Goal: Task Accomplishment & Management: Use online tool/utility

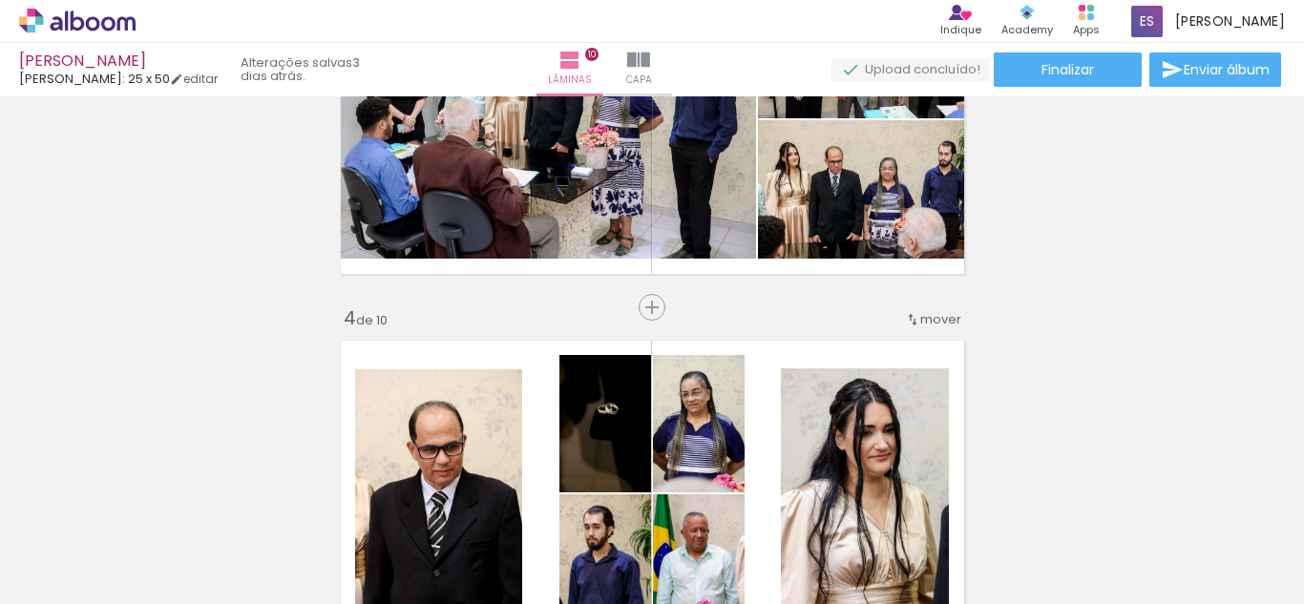
scroll to position [934, 0]
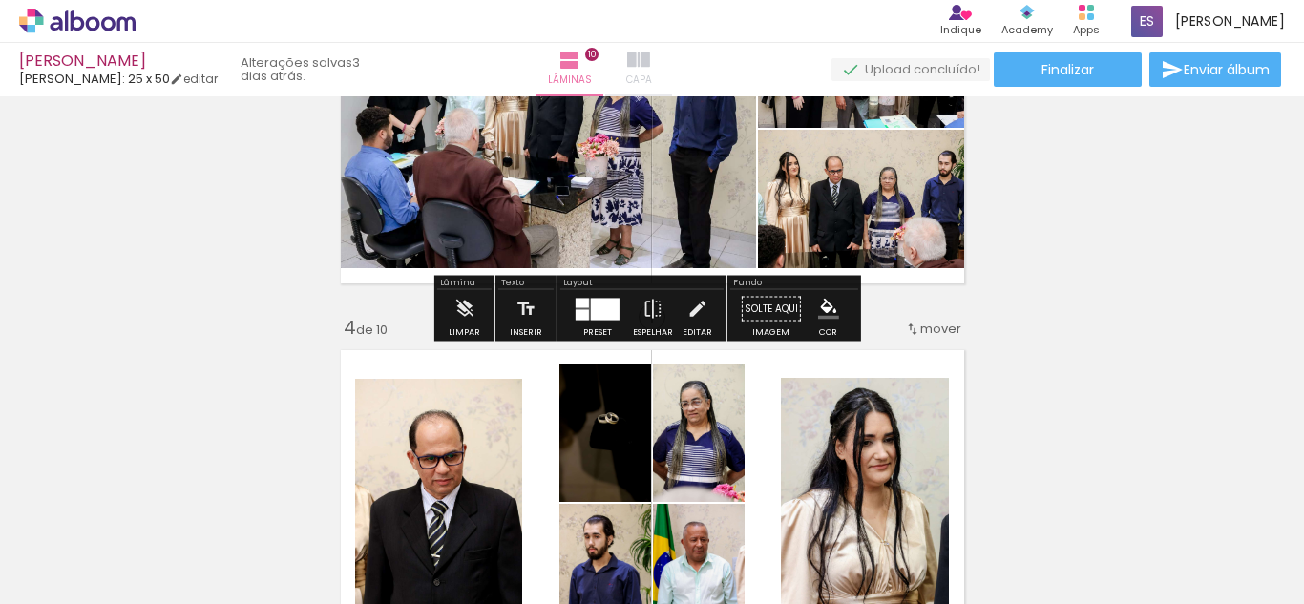
click at [650, 62] on iron-icon at bounding box center [638, 60] width 23 height 23
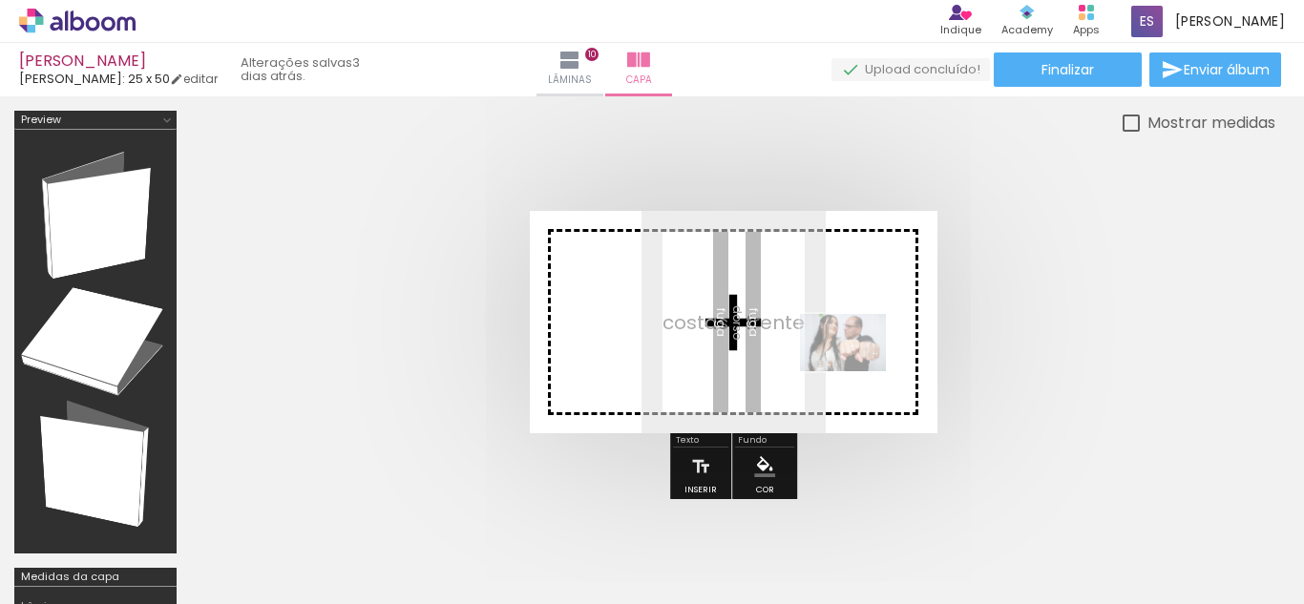
drag, startPoint x: 303, startPoint y: 558, endPoint x: 843, endPoint y: 371, distance: 571.7
click at [843, 371] on quentale-workspace at bounding box center [652, 302] width 1304 height 604
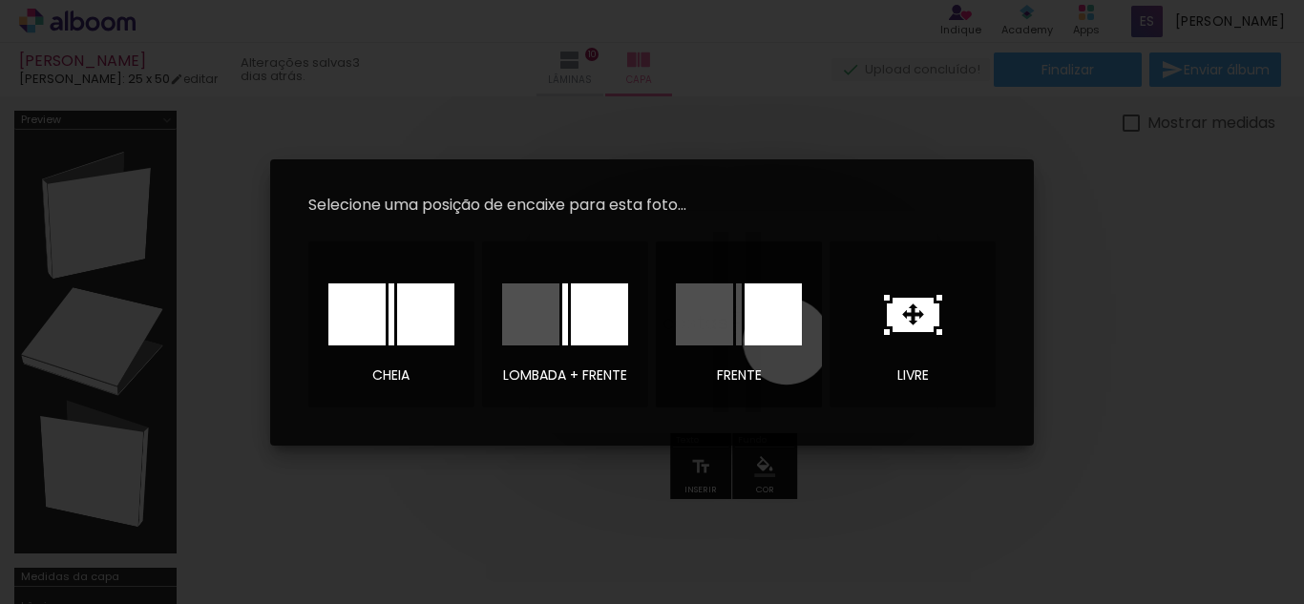
click at [787, 341] on div at bounding box center [773, 315] width 57 height 62
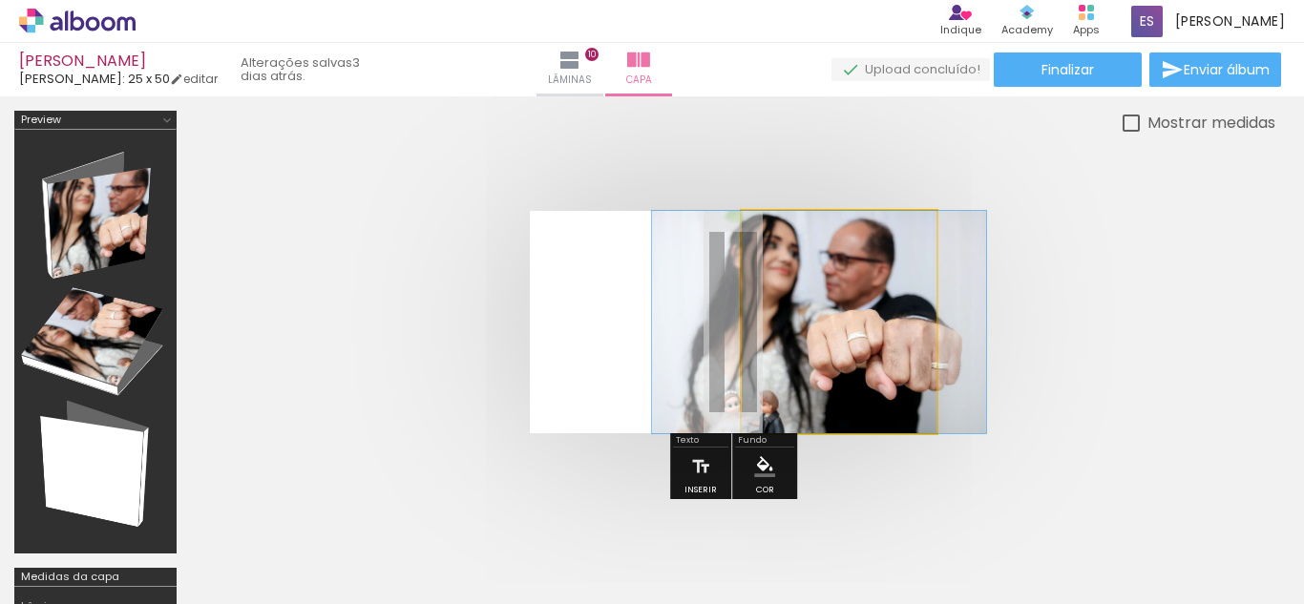
drag, startPoint x: 834, startPoint y: 380, endPoint x: 807, endPoint y: 413, distance: 42.1
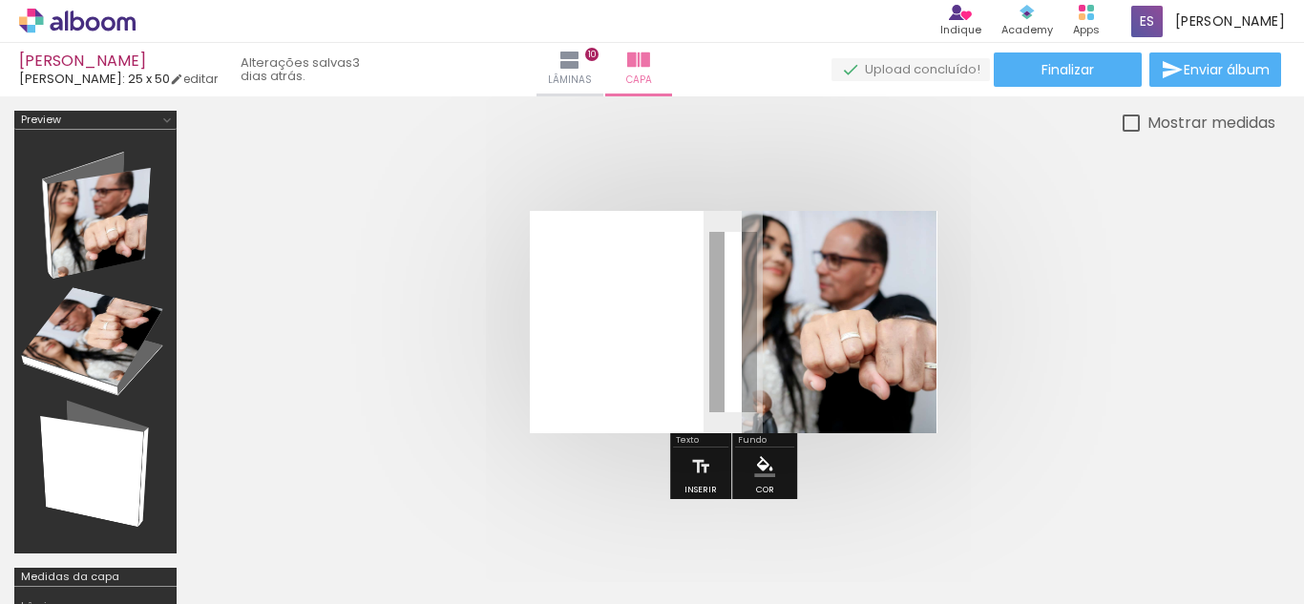
click at [294, 536] on div at bounding box center [298, 540] width 95 height 63
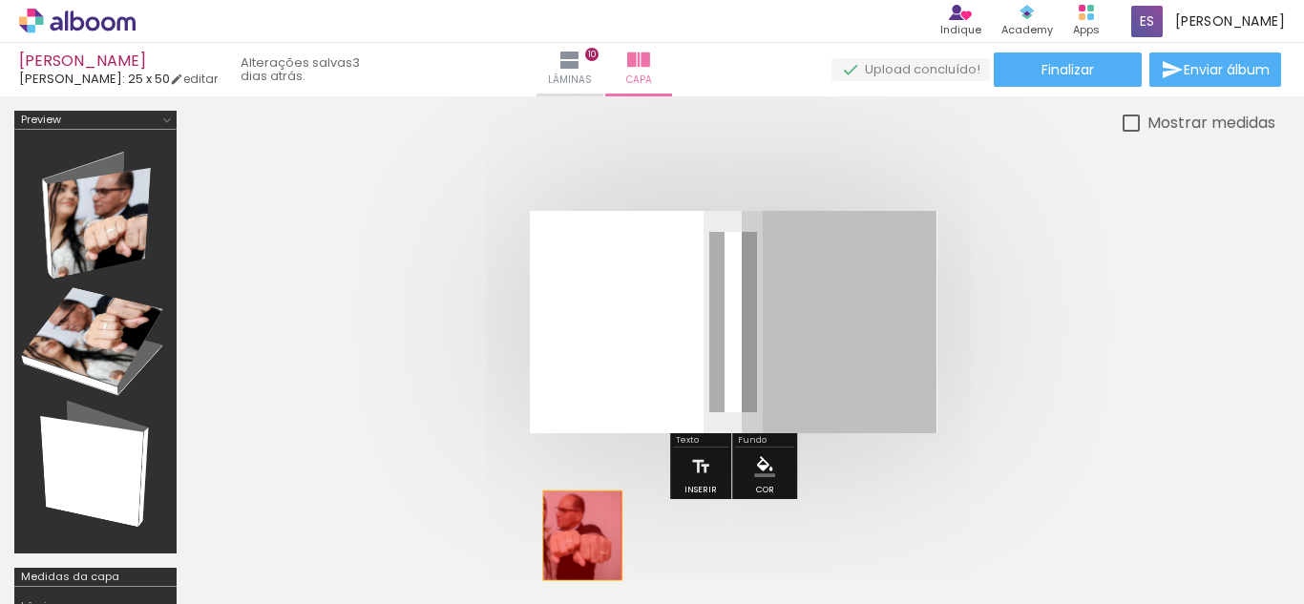
drag, startPoint x: 879, startPoint y: 360, endPoint x: 578, endPoint y: 539, distance: 349.8
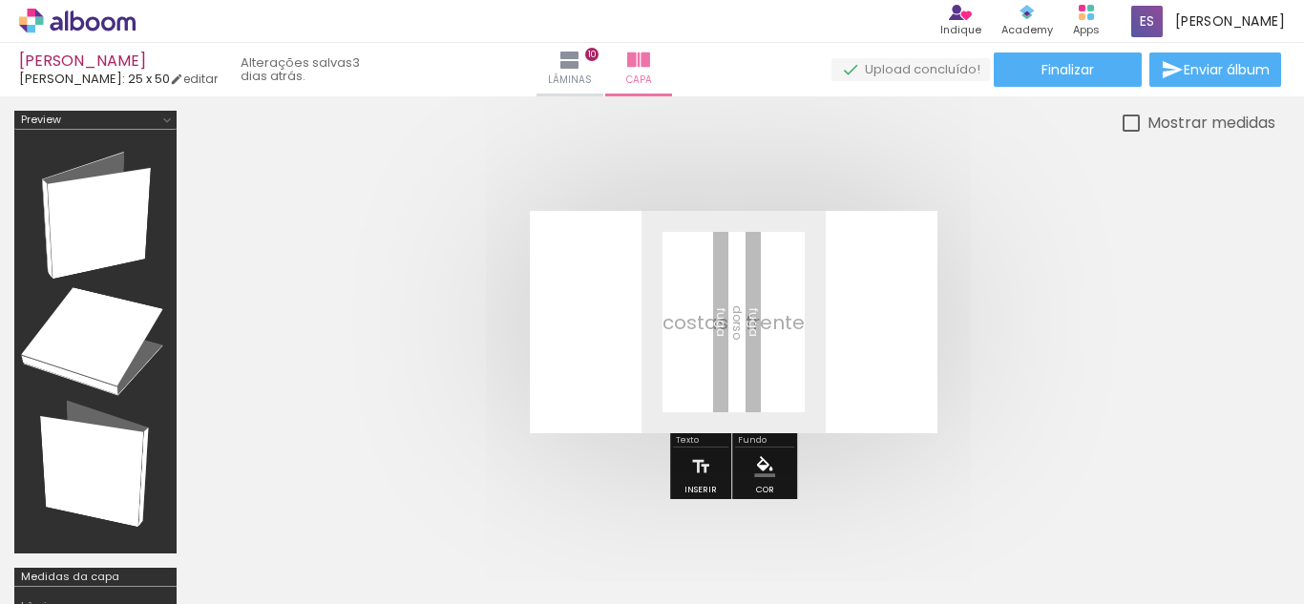
scroll to position [0, 4198]
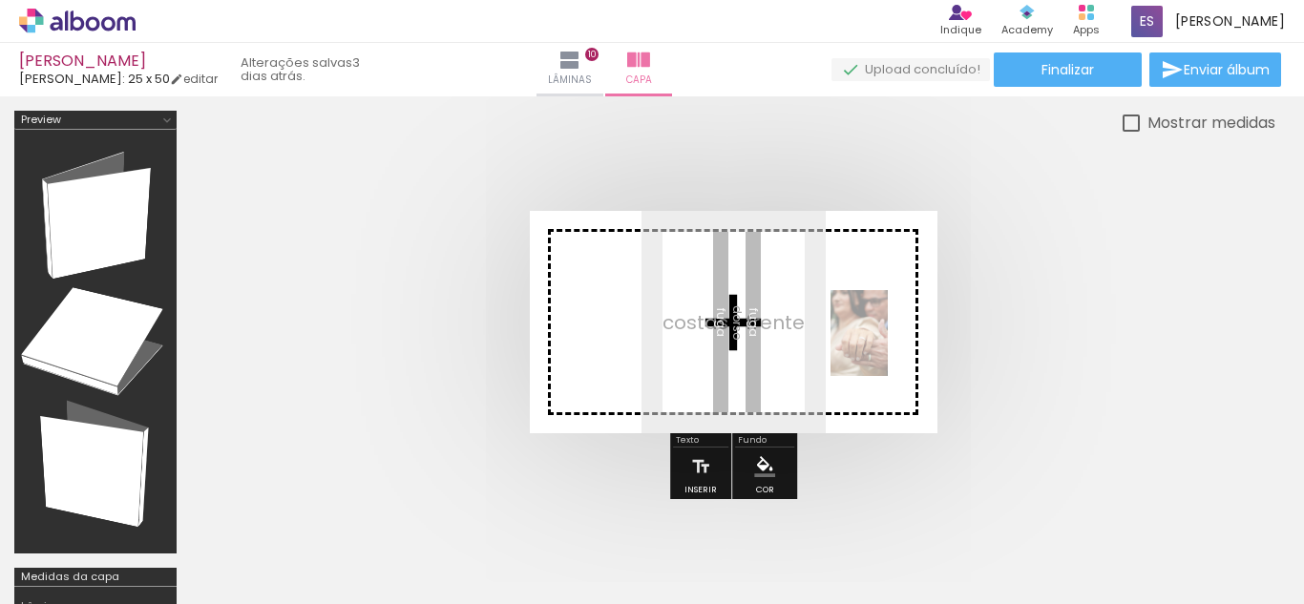
drag, startPoint x: 498, startPoint y: 562, endPoint x: 887, endPoint y: 348, distance: 444.1
click at [887, 348] on quentale-workspace at bounding box center [652, 302] width 1304 height 604
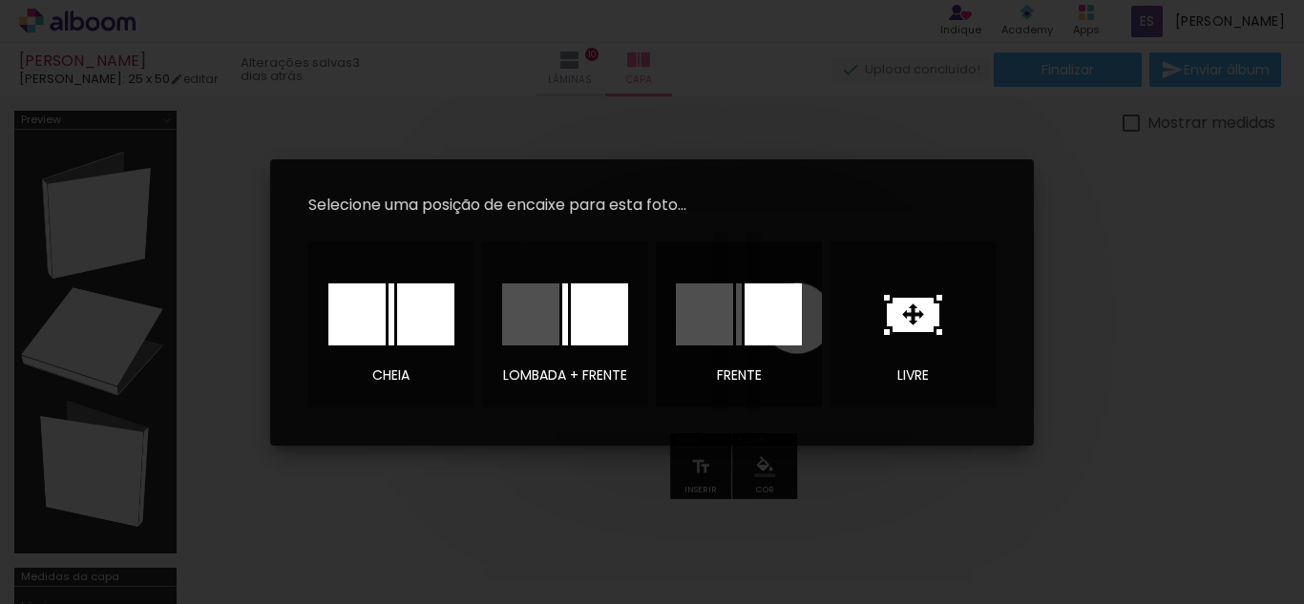
click at [797, 318] on div at bounding box center [773, 315] width 57 height 62
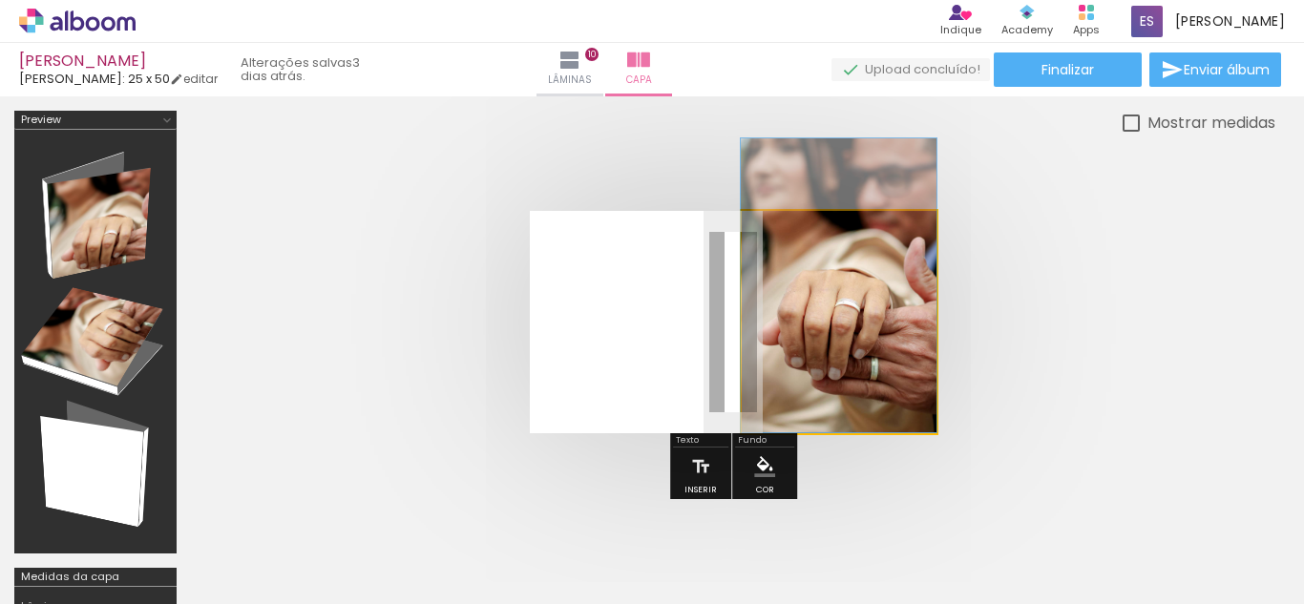
drag, startPoint x: 879, startPoint y: 389, endPoint x: 807, endPoint y: 325, distance: 96.0
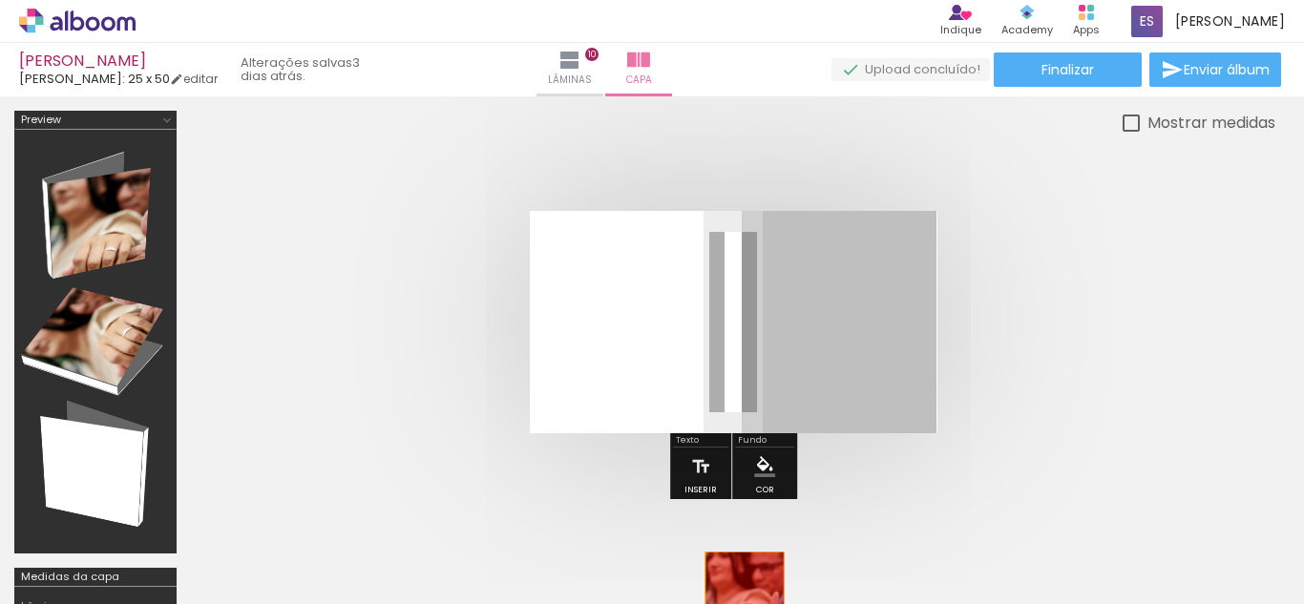
drag, startPoint x: 879, startPoint y: 339, endPoint x: 745, endPoint y: 597, distance: 290.4
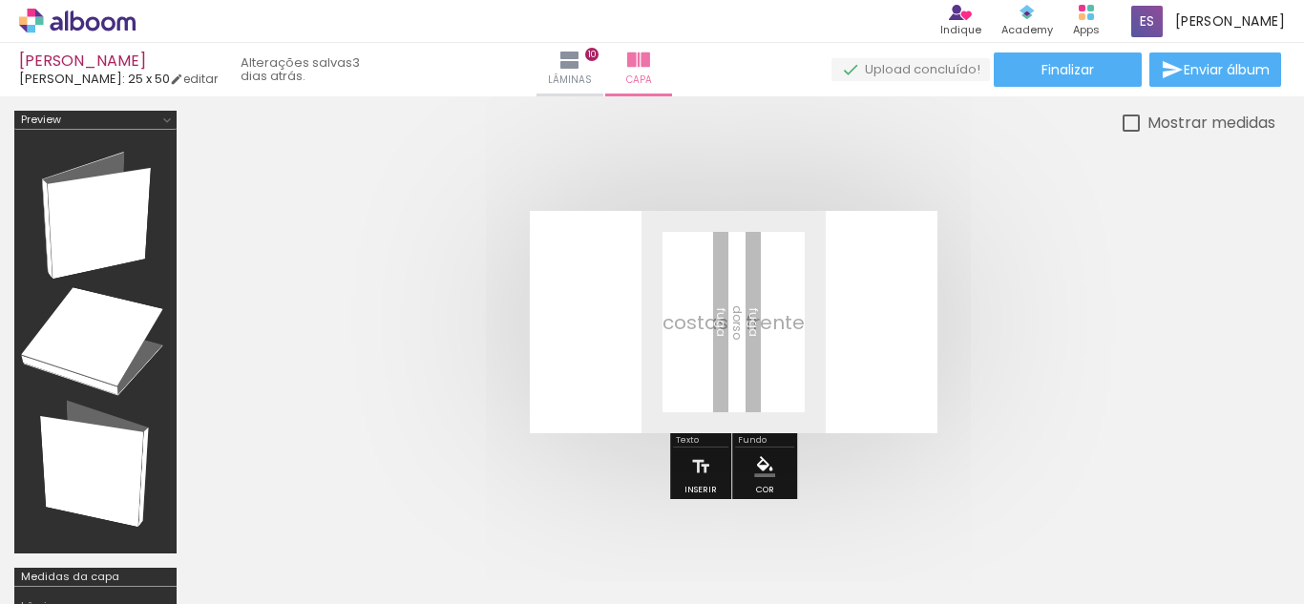
click at [1041, 587] on quentale-thumb at bounding box center [1019, 540] width 107 height 110
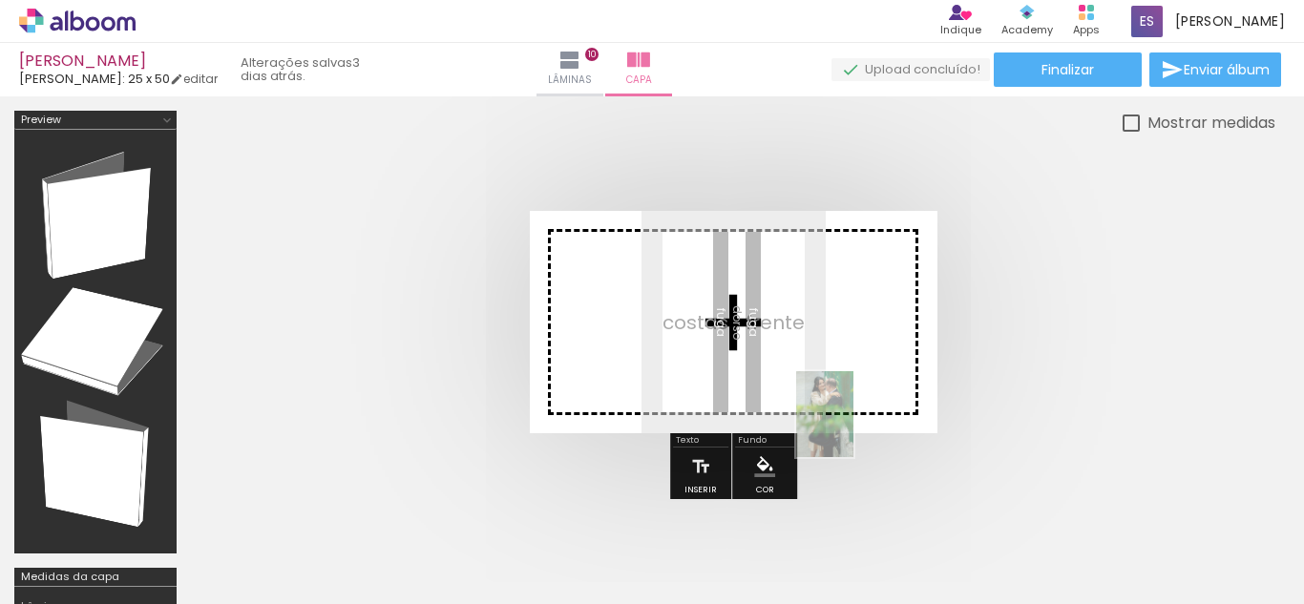
drag, startPoint x: 1127, startPoint y: 561, endPoint x: 852, endPoint y: 403, distance: 316.9
click at [852, 403] on quentale-workspace at bounding box center [652, 302] width 1304 height 604
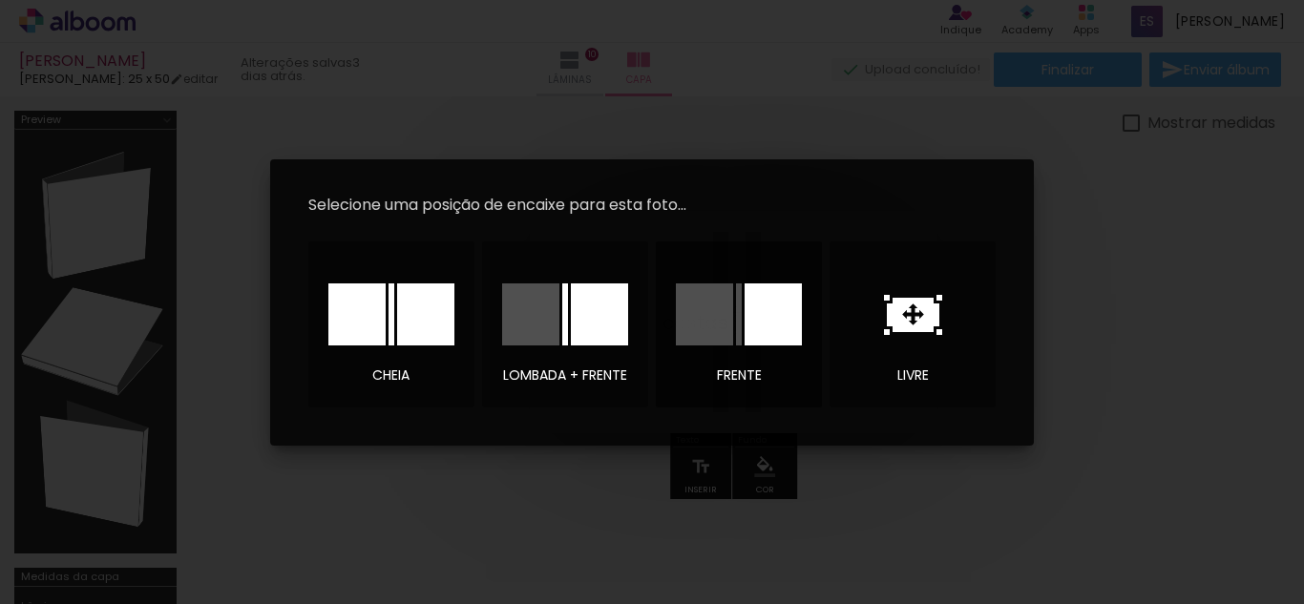
click at [766, 334] on div at bounding box center [773, 315] width 57 height 62
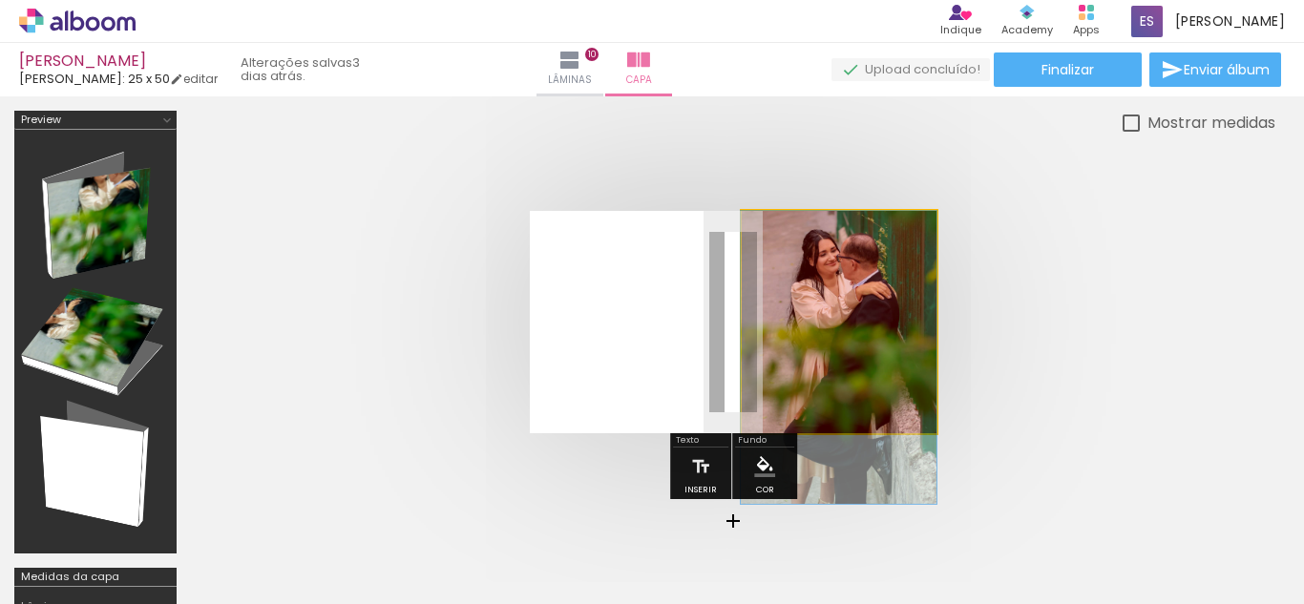
drag, startPoint x: 857, startPoint y: 340, endPoint x: 836, endPoint y: 436, distance: 98.5
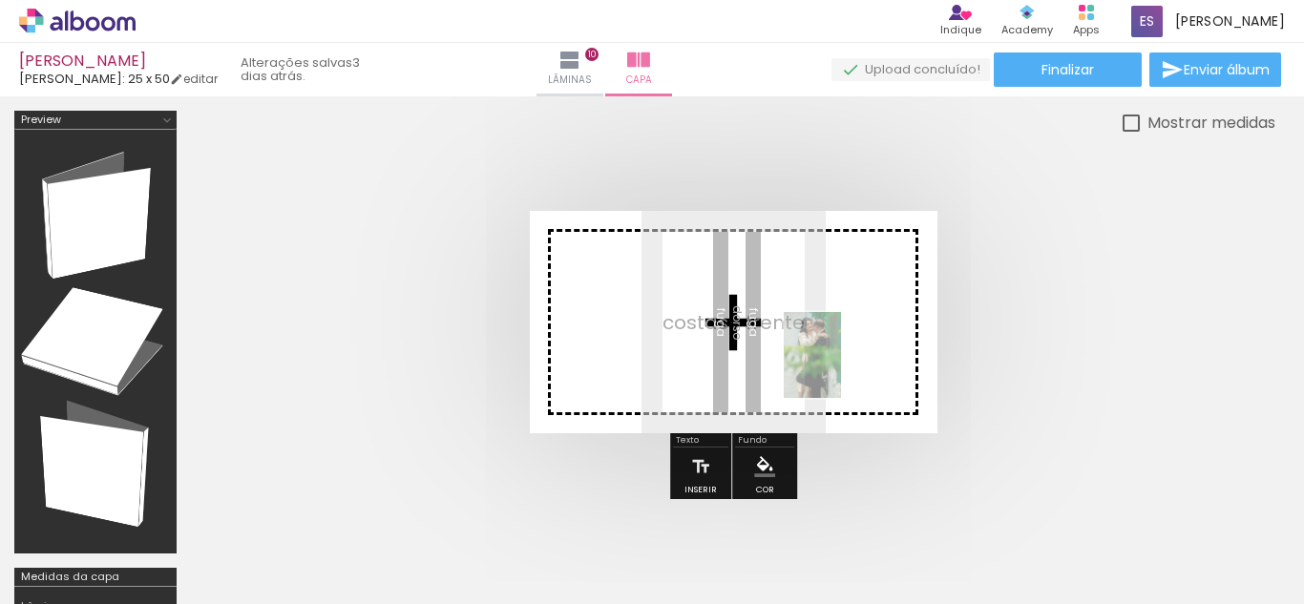
drag, startPoint x: 1118, startPoint y: 566, endPoint x: 841, endPoint y: 366, distance: 341.9
click at [841, 366] on quentale-workspace at bounding box center [652, 302] width 1304 height 604
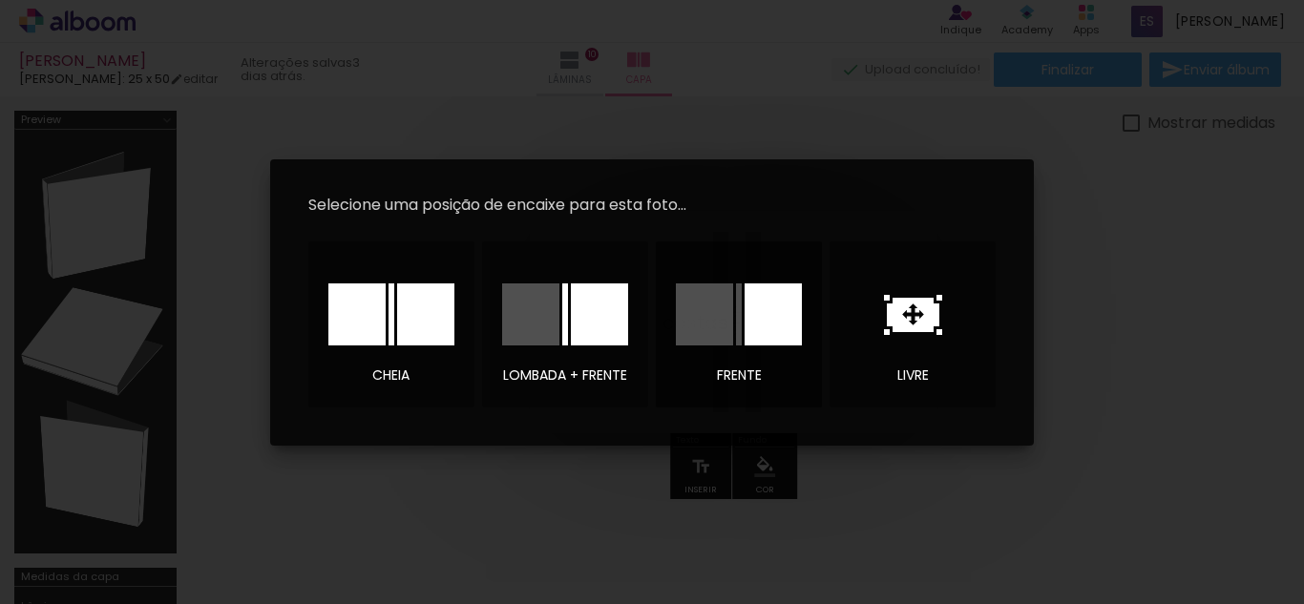
click at [779, 325] on div at bounding box center [773, 315] width 57 height 62
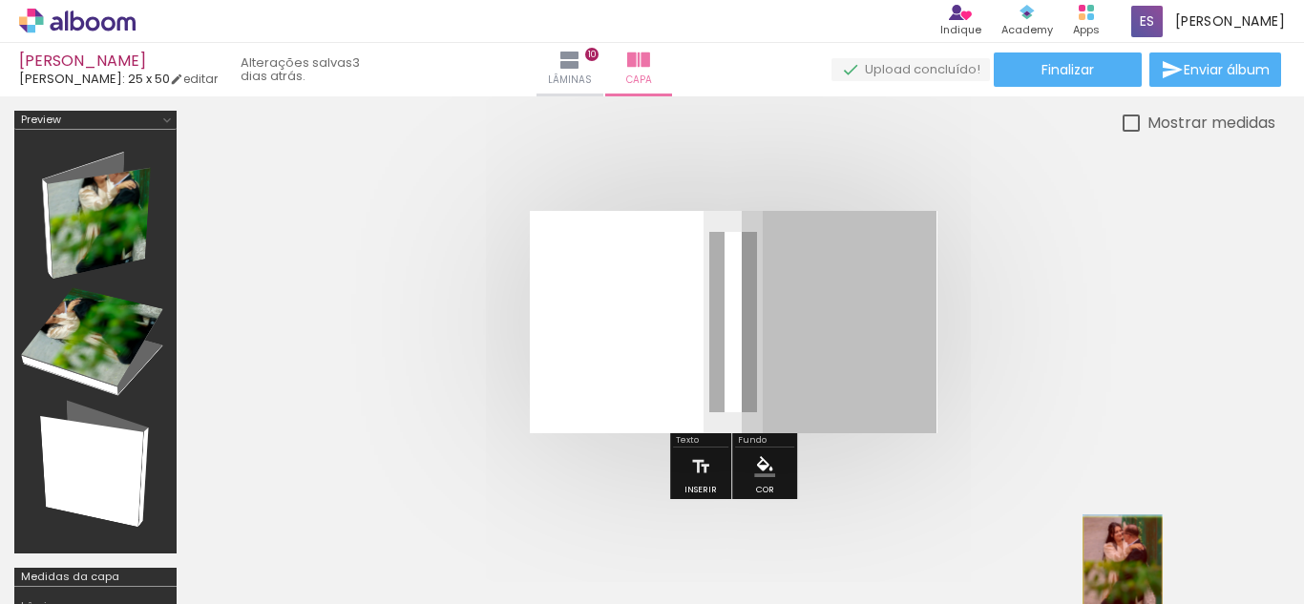
drag, startPoint x: 879, startPoint y: 384, endPoint x: 1126, endPoint y: 562, distance: 305.0
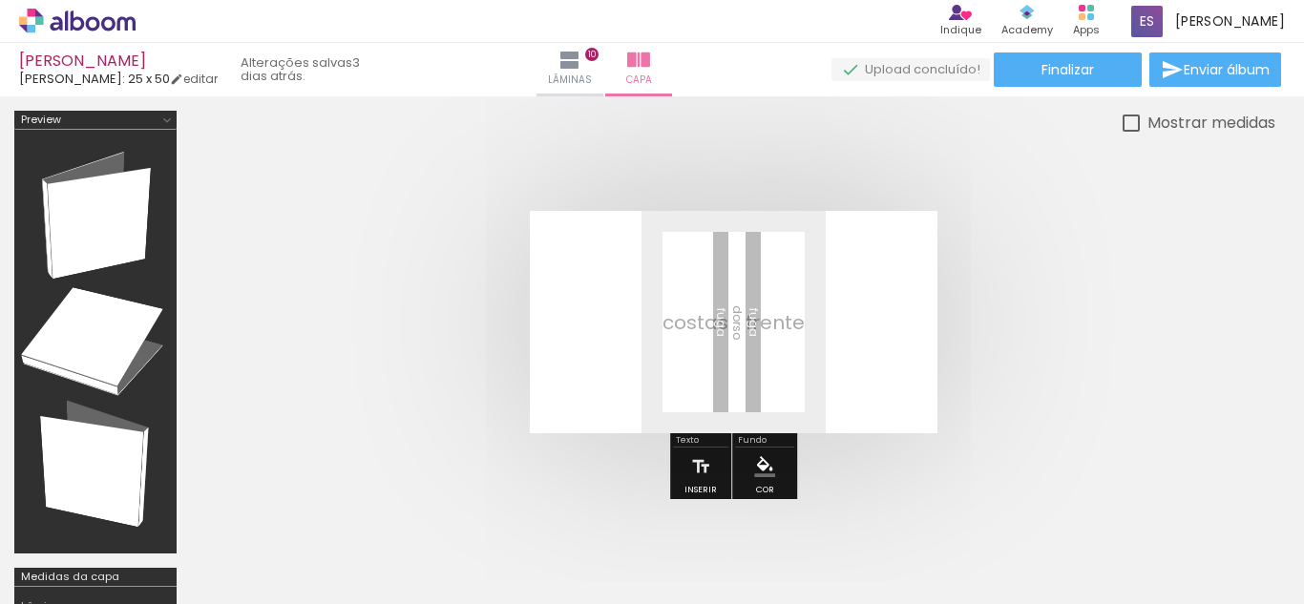
click at [1126, 562] on div at bounding box center [1126, 540] width 63 height 95
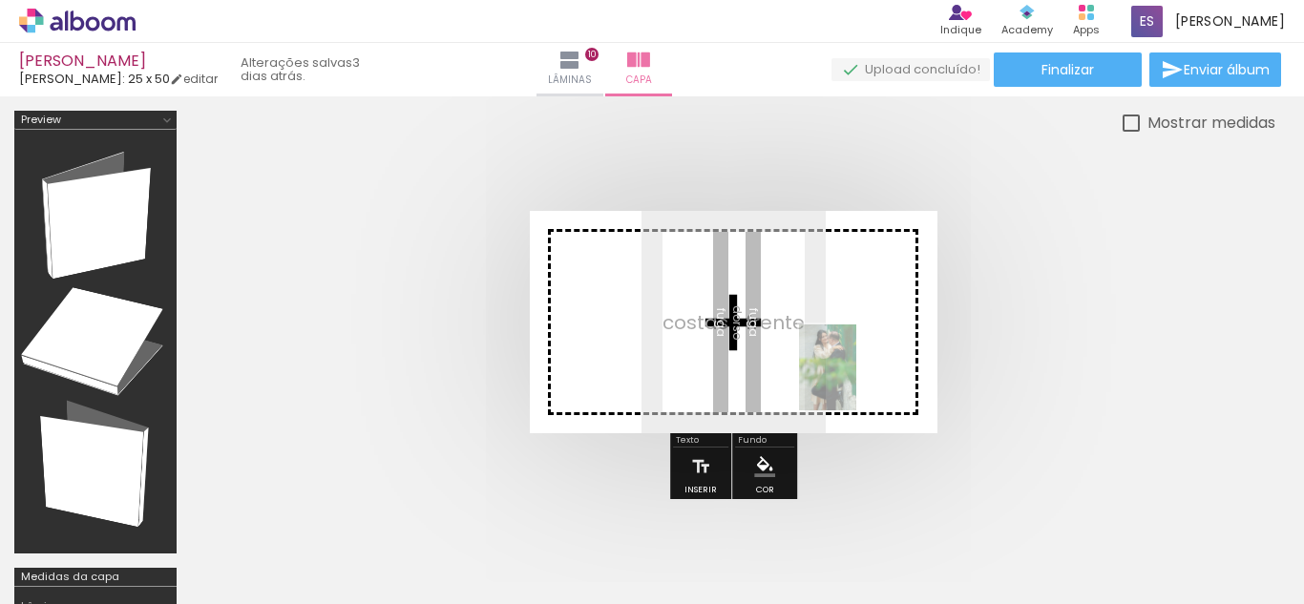
drag, startPoint x: 1126, startPoint y: 562, endPoint x: 857, endPoint y: 380, distance: 325.2
click at [857, 380] on quentale-workspace at bounding box center [652, 302] width 1304 height 604
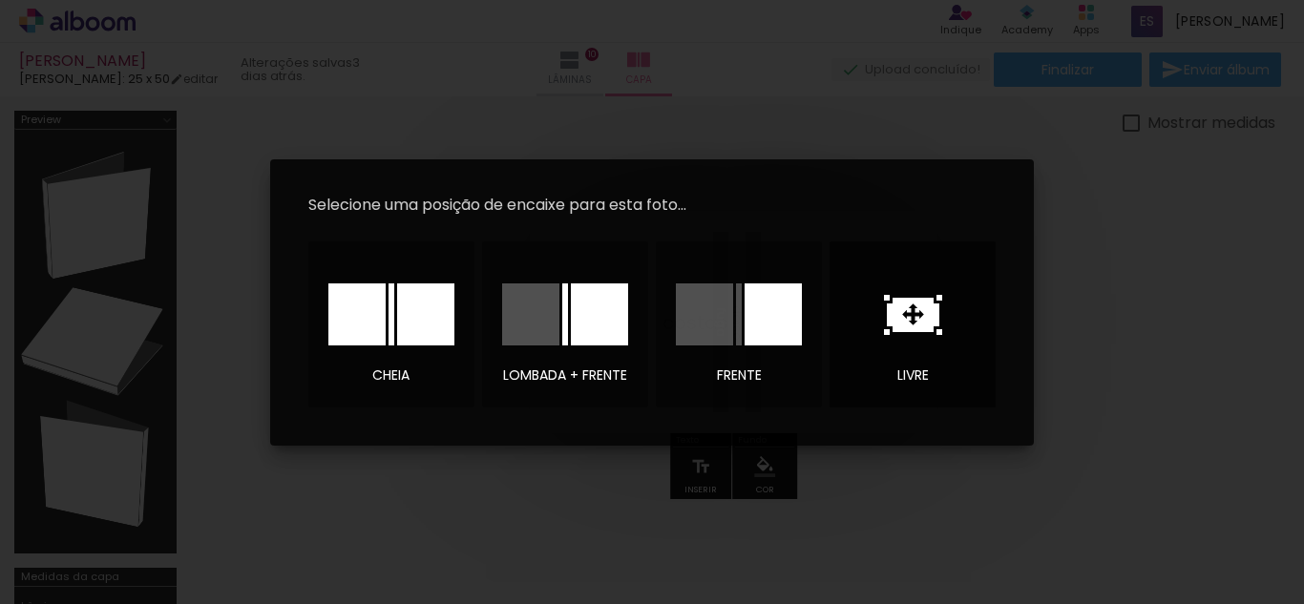
click at [890, 347] on div at bounding box center [913, 314] width 134 height 95
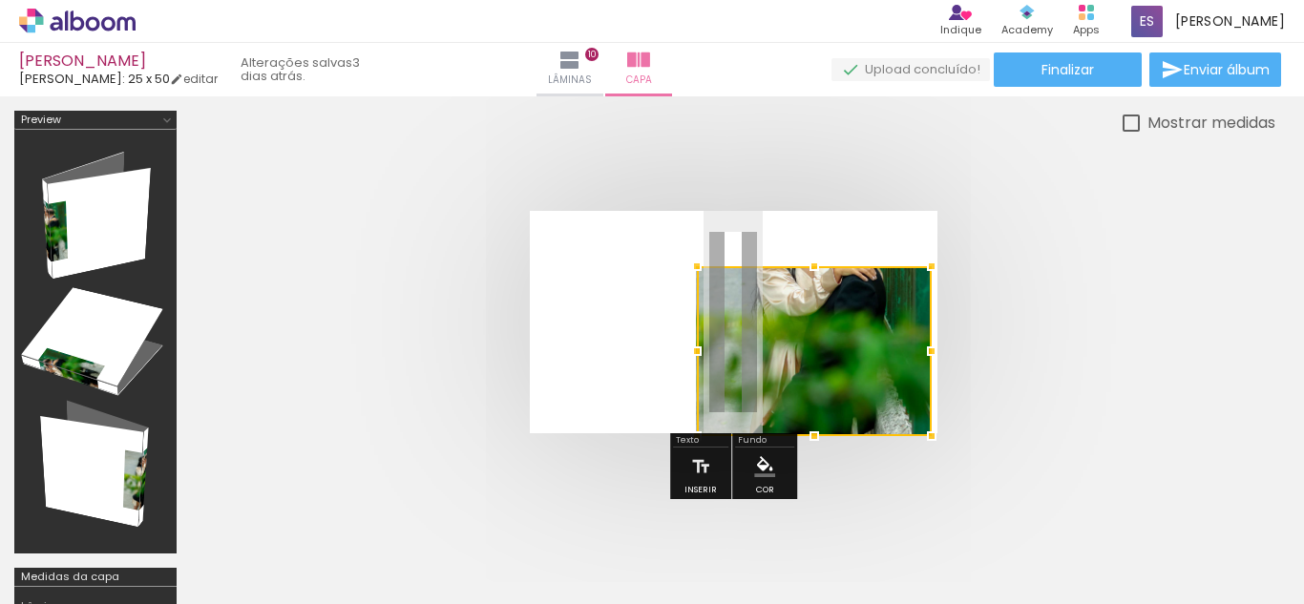
drag, startPoint x: 776, startPoint y: 374, endPoint x: 923, endPoint y: 501, distance: 194.3
click at [923, 501] on quentale-workspace at bounding box center [652, 302] width 1304 height 604
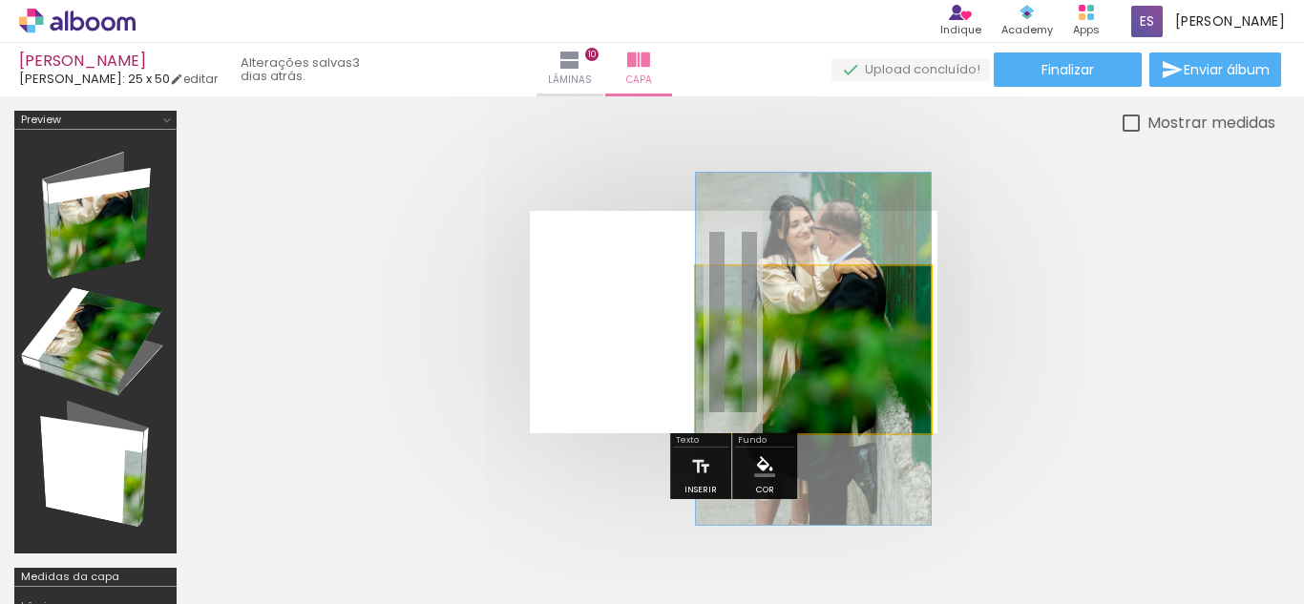
click at [835, 318] on quentale-photo at bounding box center [813, 349] width 235 height 166
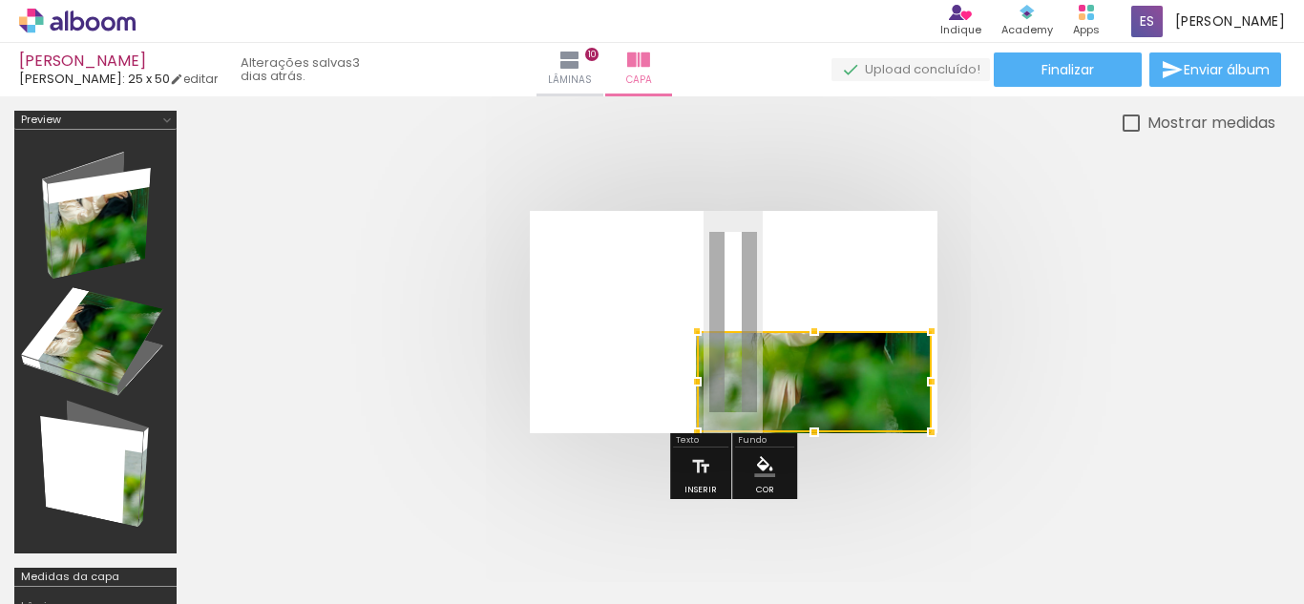
drag, startPoint x: 813, startPoint y: 269, endPoint x: 821, endPoint y: 260, distance: 12.8
click at [821, 260] on album-spread at bounding box center [734, 322] width 408 height 222
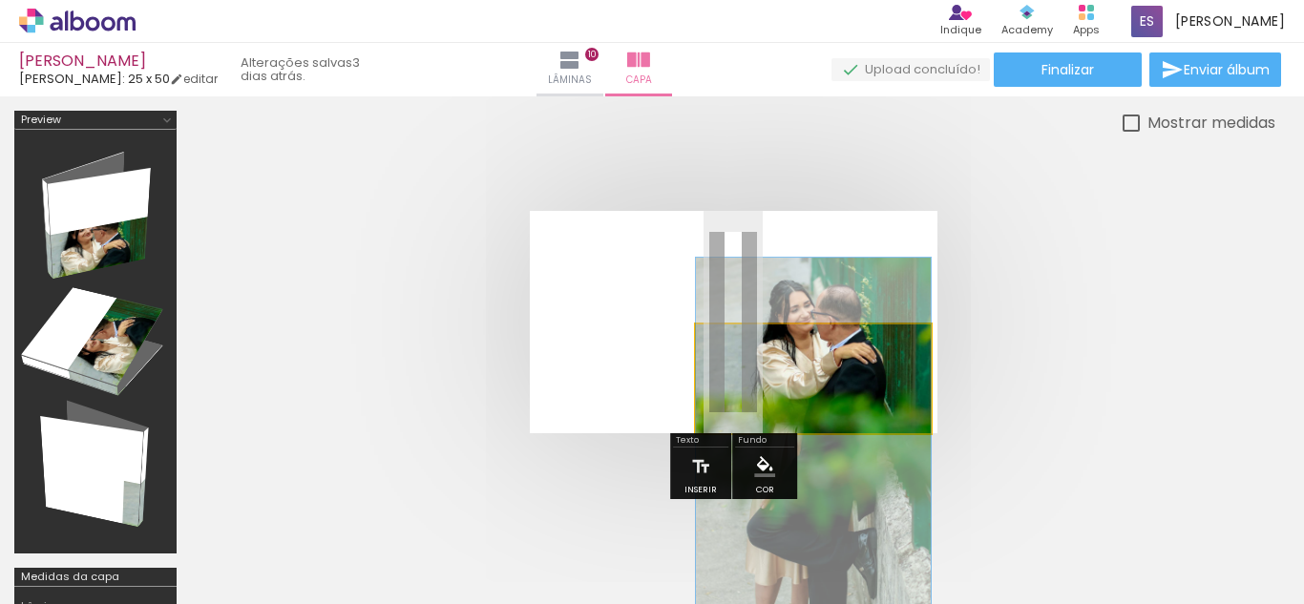
drag, startPoint x: 815, startPoint y: 370, endPoint x: 830, endPoint y: 425, distance: 57.2
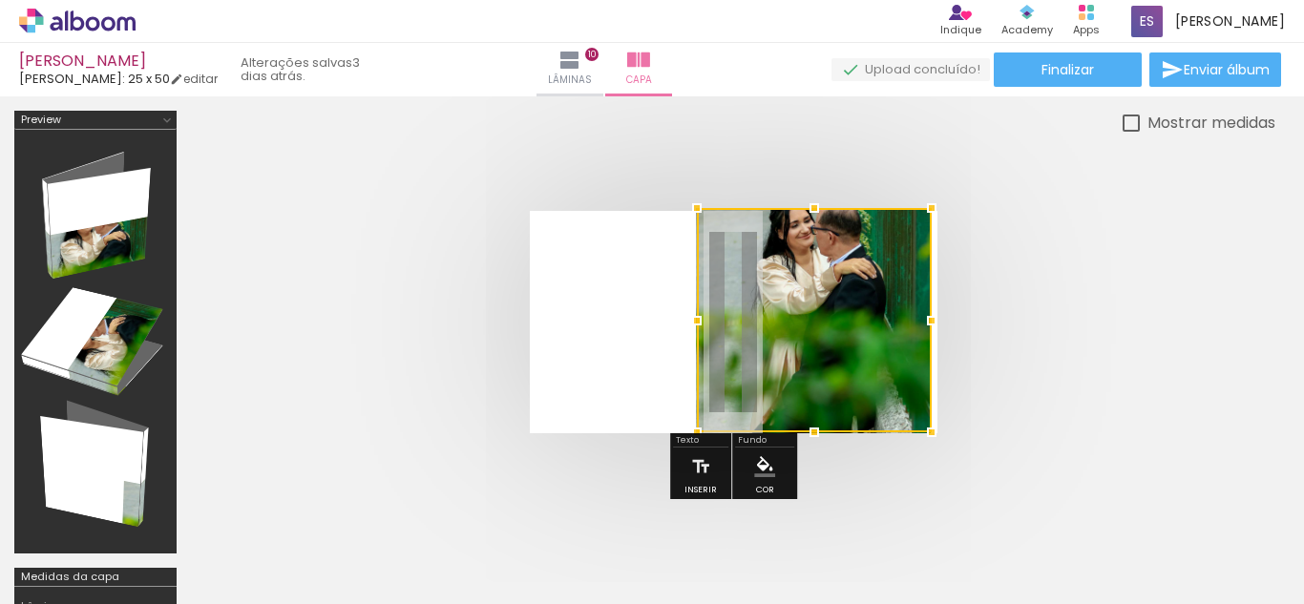
drag, startPoint x: 815, startPoint y: 328, endPoint x: 828, endPoint y: 222, distance: 105.9
click at [828, 222] on div at bounding box center [814, 208] width 38 height 38
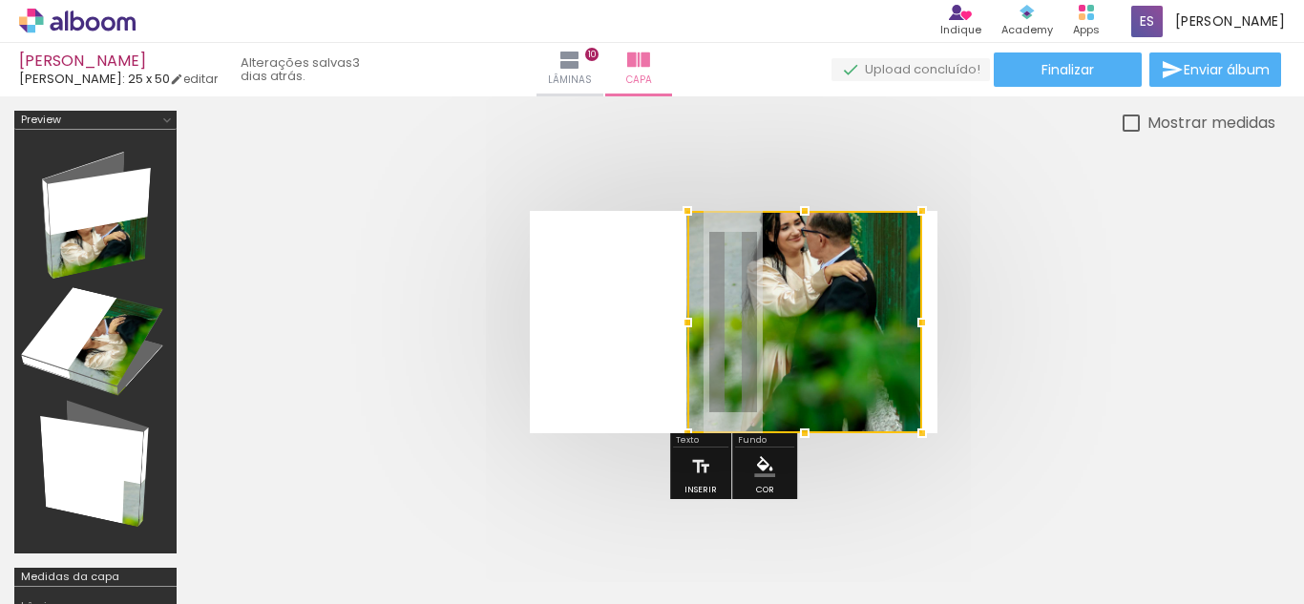
drag, startPoint x: 834, startPoint y: 281, endPoint x: 823, endPoint y: 356, distance: 76.2
click at [823, 356] on div at bounding box center [805, 322] width 235 height 222
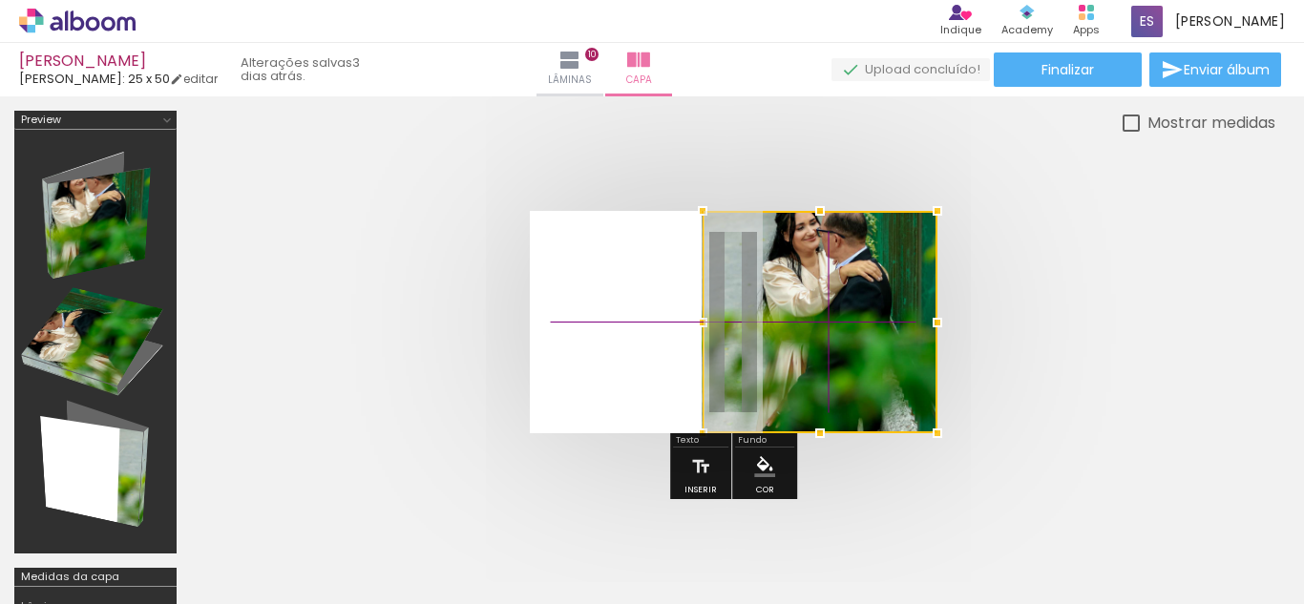
drag, startPoint x: 845, startPoint y: 294, endPoint x: 1033, endPoint y: 548, distance: 316.1
click at [1033, 548] on quentale-workspace at bounding box center [652, 302] width 1304 height 604
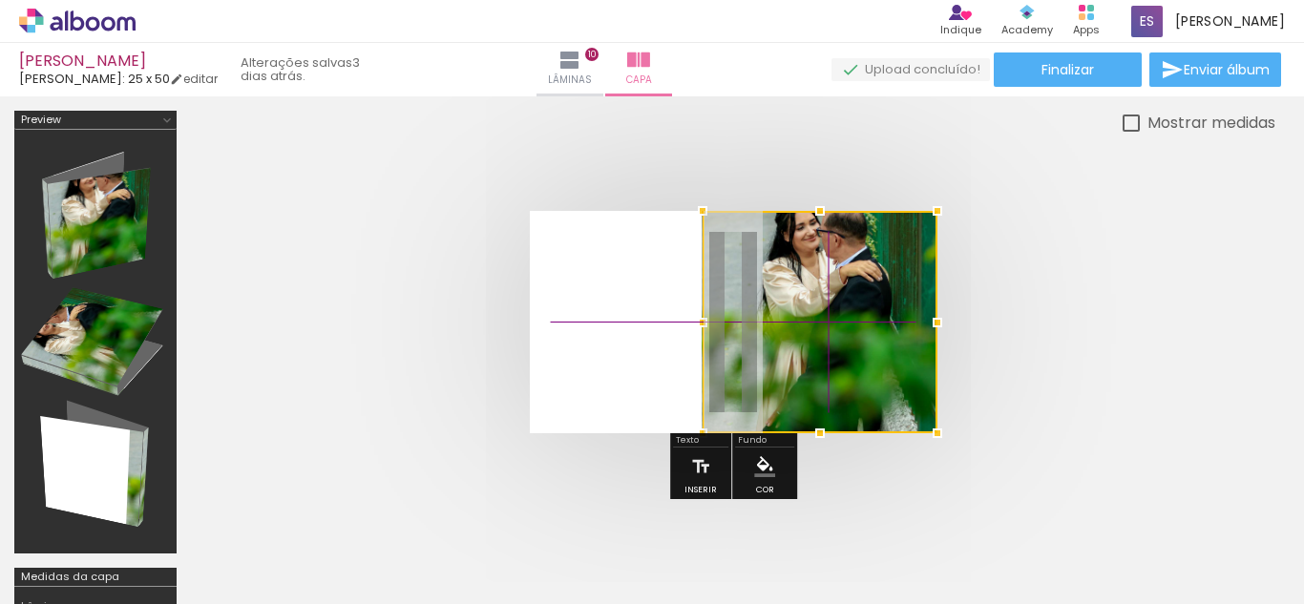
drag, startPoint x: 879, startPoint y: 343, endPoint x: 986, endPoint y: 557, distance: 239.1
click at [986, 557] on quentale-workspace at bounding box center [652, 302] width 1304 height 604
drag, startPoint x: 885, startPoint y: 275, endPoint x: 989, endPoint y: 479, distance: 229.3
click at [989, 479] on div at bounding box center [733, 322] width 1085 height 375
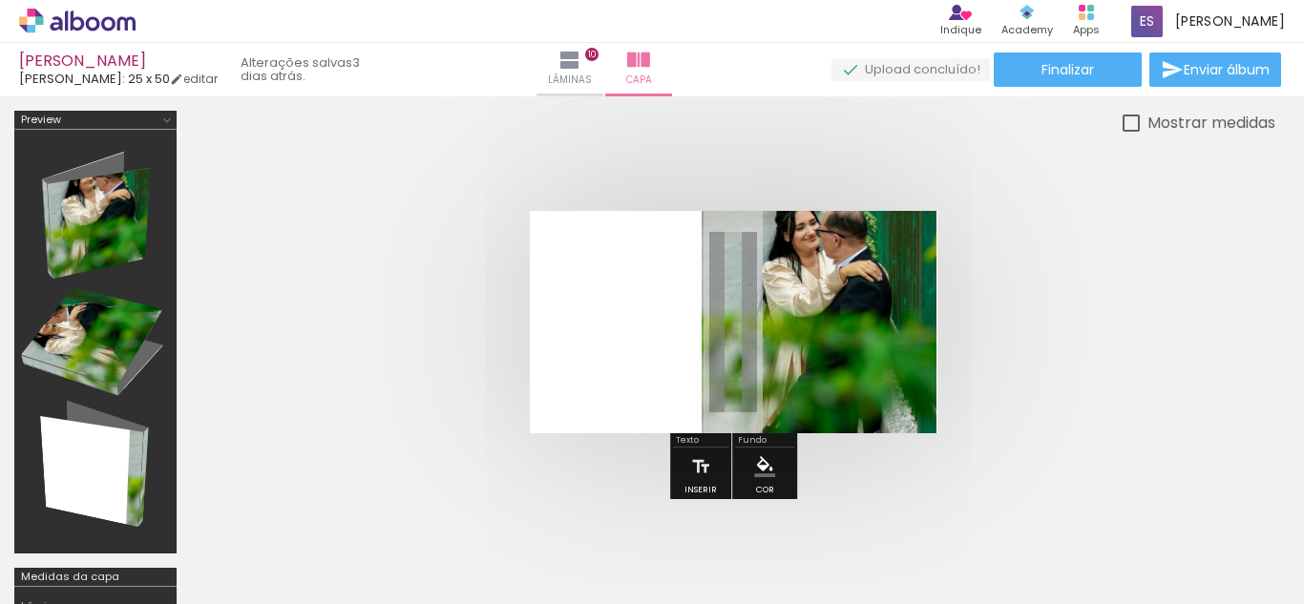
click at [1012, 440] on div at bounding box center [733, 322] width 1085 height 375
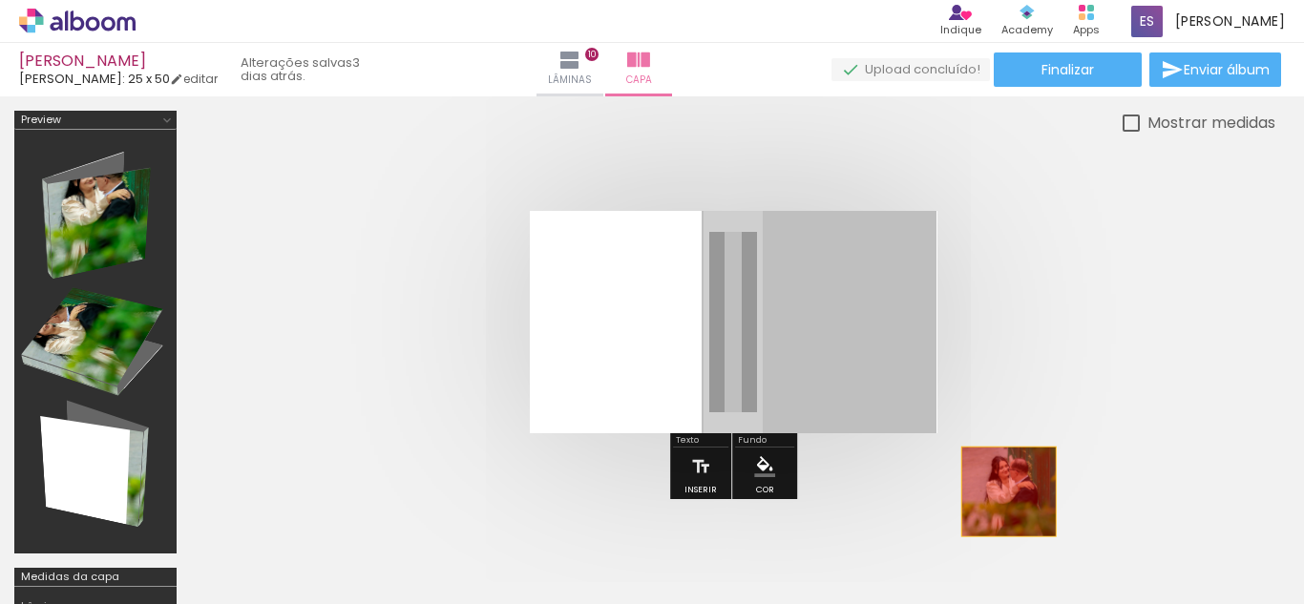
drag, startPoint x: 904, startPoint y: 369, endPoint x: 1031, endPoint y: 510, distance: 190.0
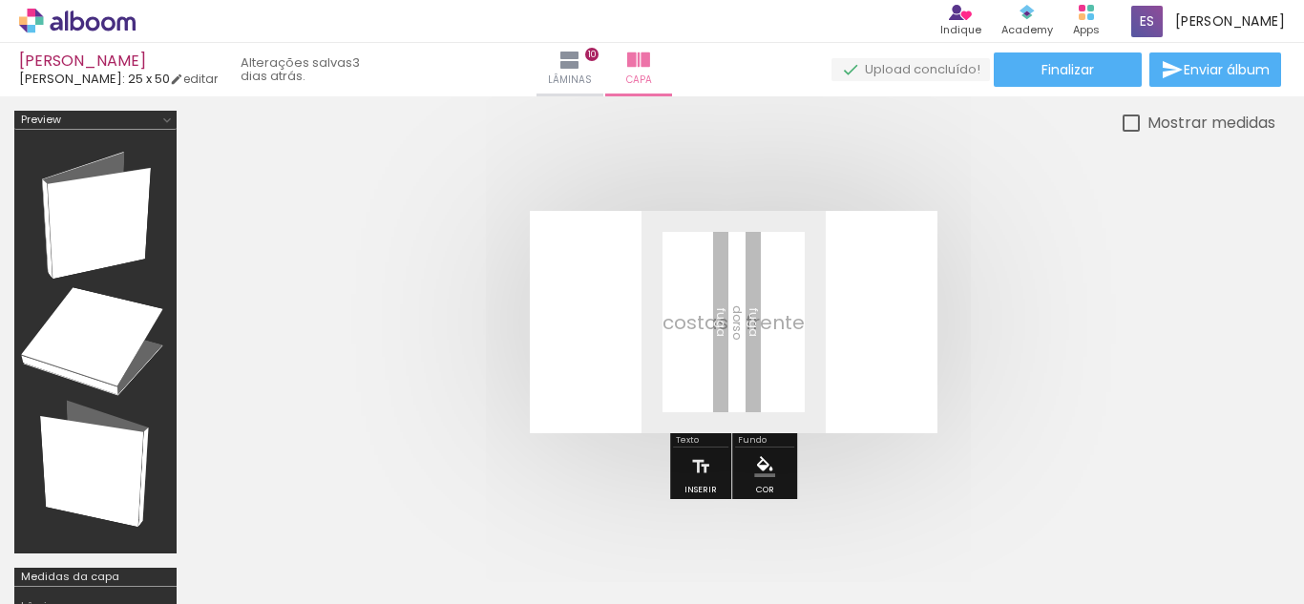
scroll to position [0, 3576]
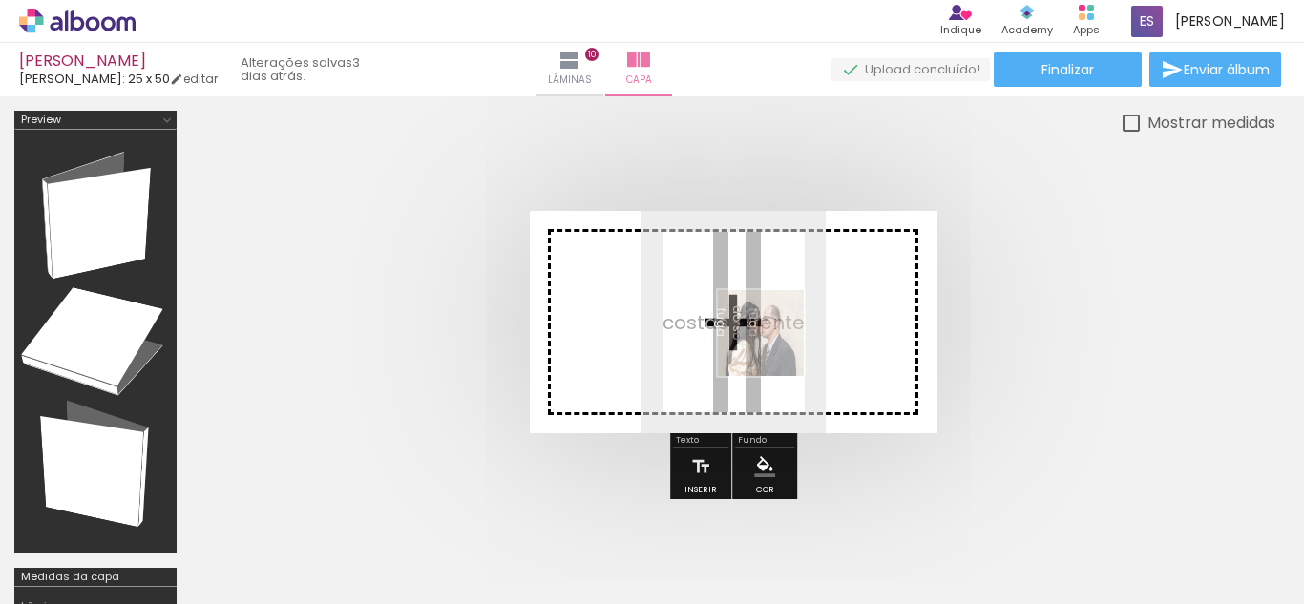
drag, startPoint x: 554, startPoint y: 540, endPoint x: 794, endPoint y: 346, distance: 309.0
click at [794, 346] on quentale-workspace at bounding box center [652, 302] width 1304 height 604
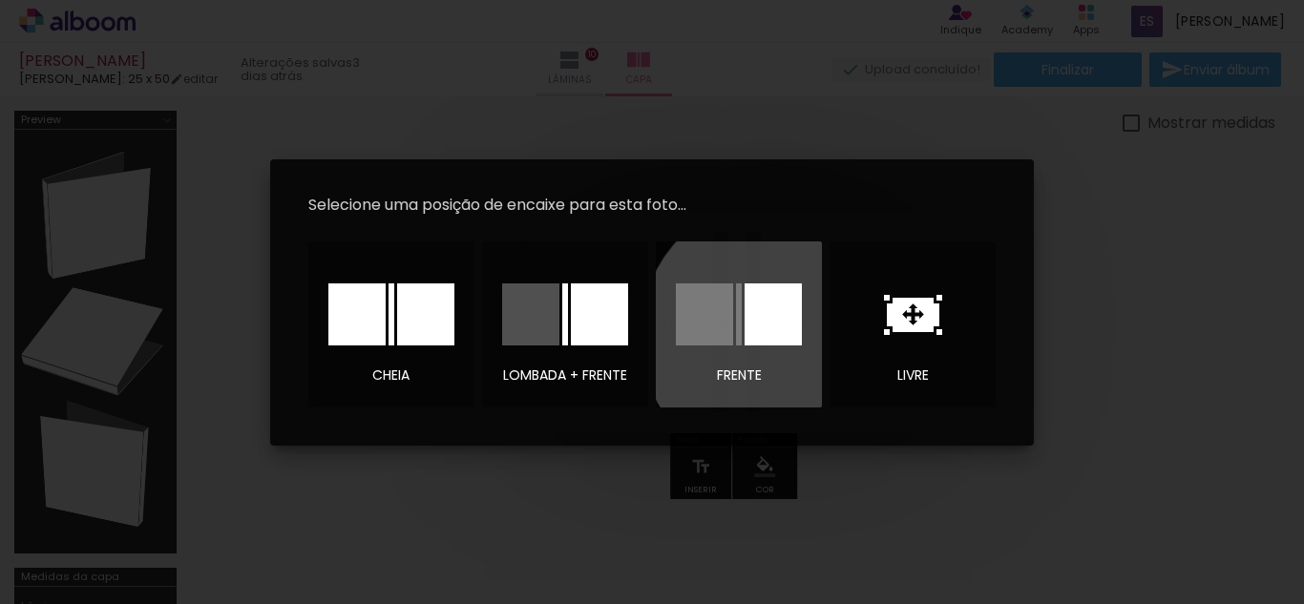
click at [782, 335] on div at bounding box center [773, 315] width 57 height 62
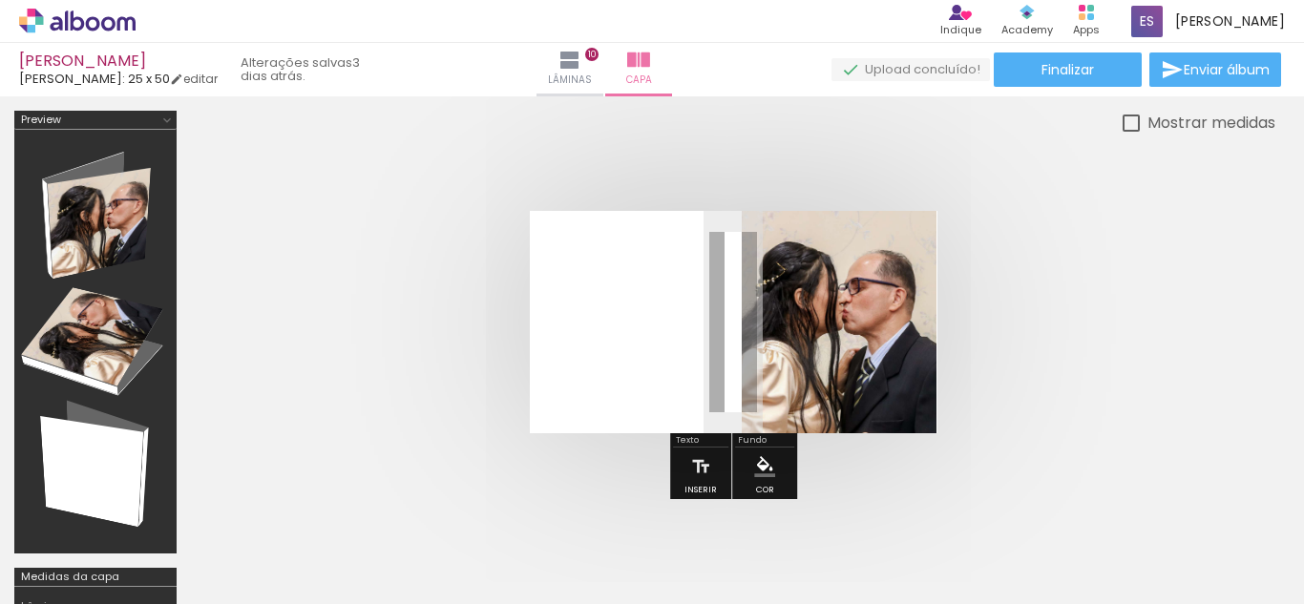
click at [857, 377] on div at bounding box center [820, 322] width 235 height 222
click at [894, 313] on div at bounding box center [820, 322] width 235 height 222
drag, startPoint x: 764, startPoint y: 375, endPoint x: 781, endPoint y: 362, distance: 21.8
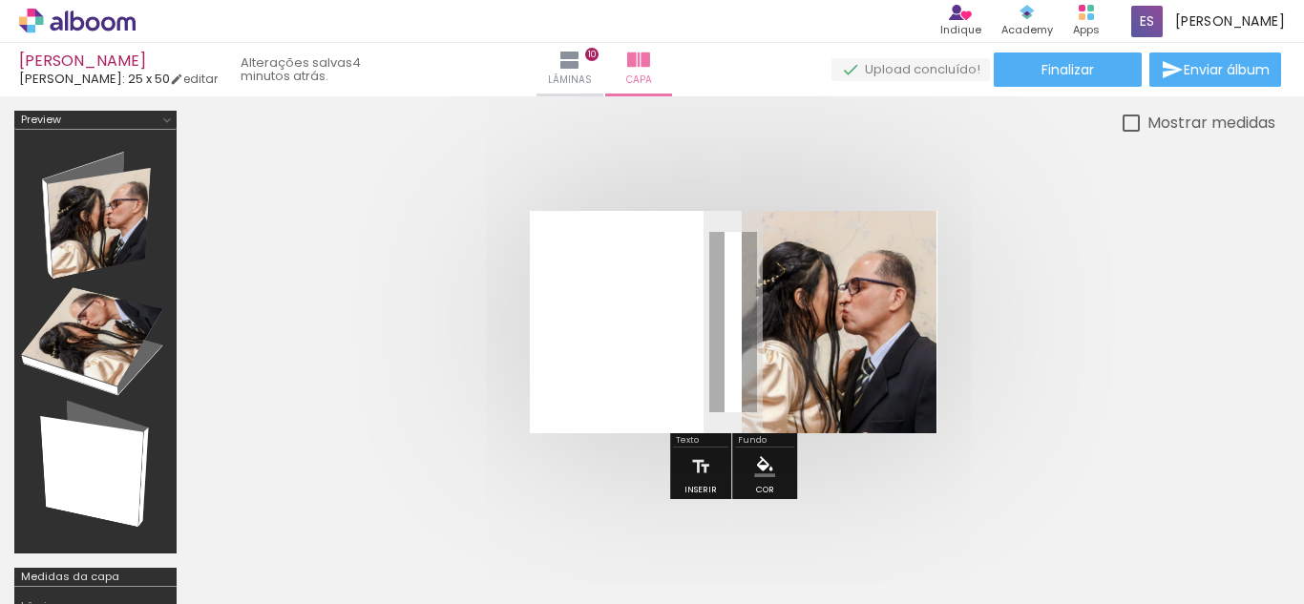
click at [781, 362] on div at bounding box center [820, 322] width 235 height 222
click at [1020, 317] on quentale-cover at bounding box center [733, 322] width 932 height 222
click at [859, 369] on div at bounding box center [820, 322] width 235 height 222
click at [1044, 291] on quentale-cover at bounding box center [733, 322] width 932 height 222
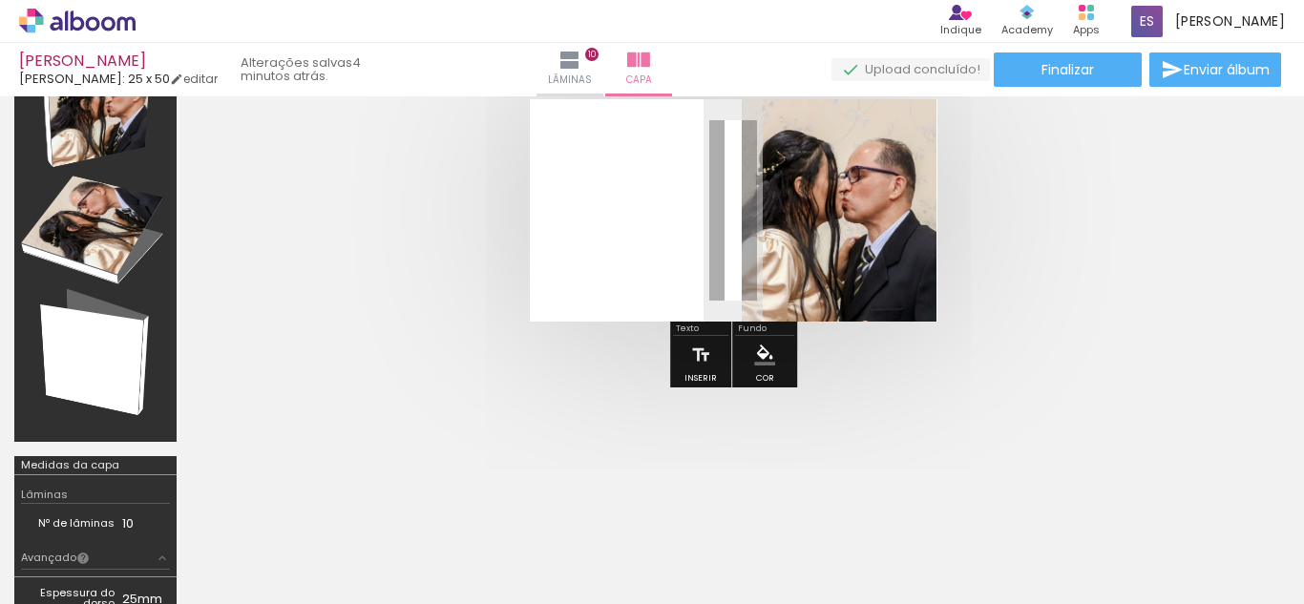
scroll to position [110, 0]
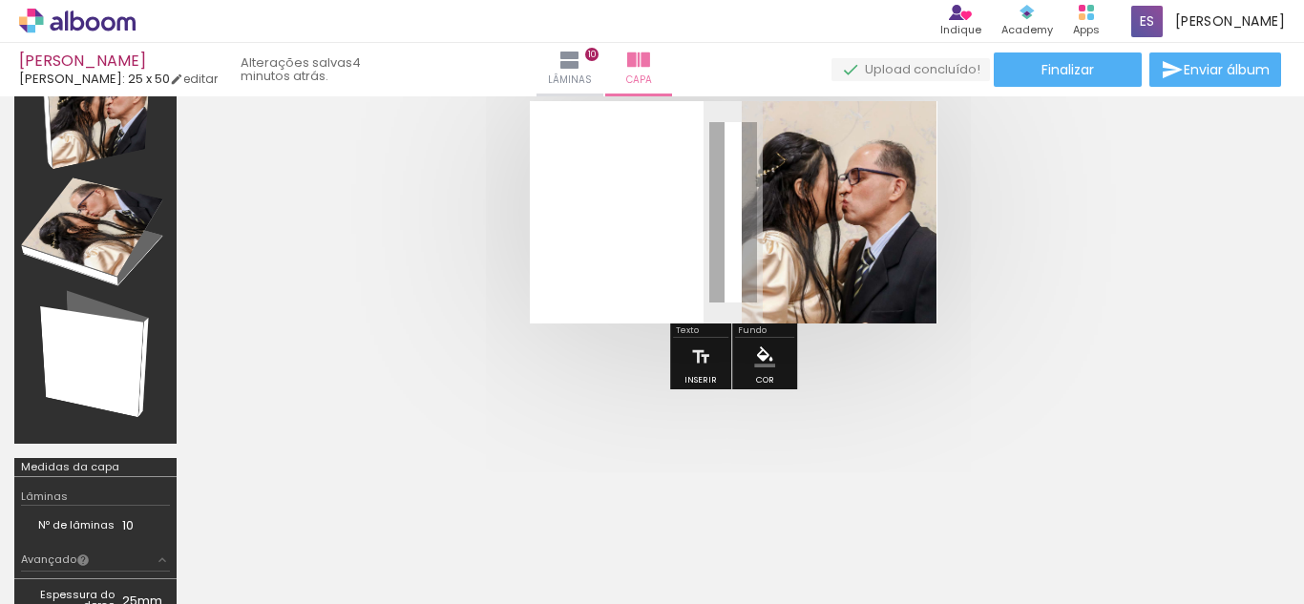
click at [869, 201] on div at bounding box center [820, 212] width 235 height 222
click at [571, 538] on div "2 Esta imagem aparece 2 vezes no seu álbum" at bounding box center [572, 540] width 14 height 14
click at [802, 199] on div at bounding box center [820, 212] width 235 height 222
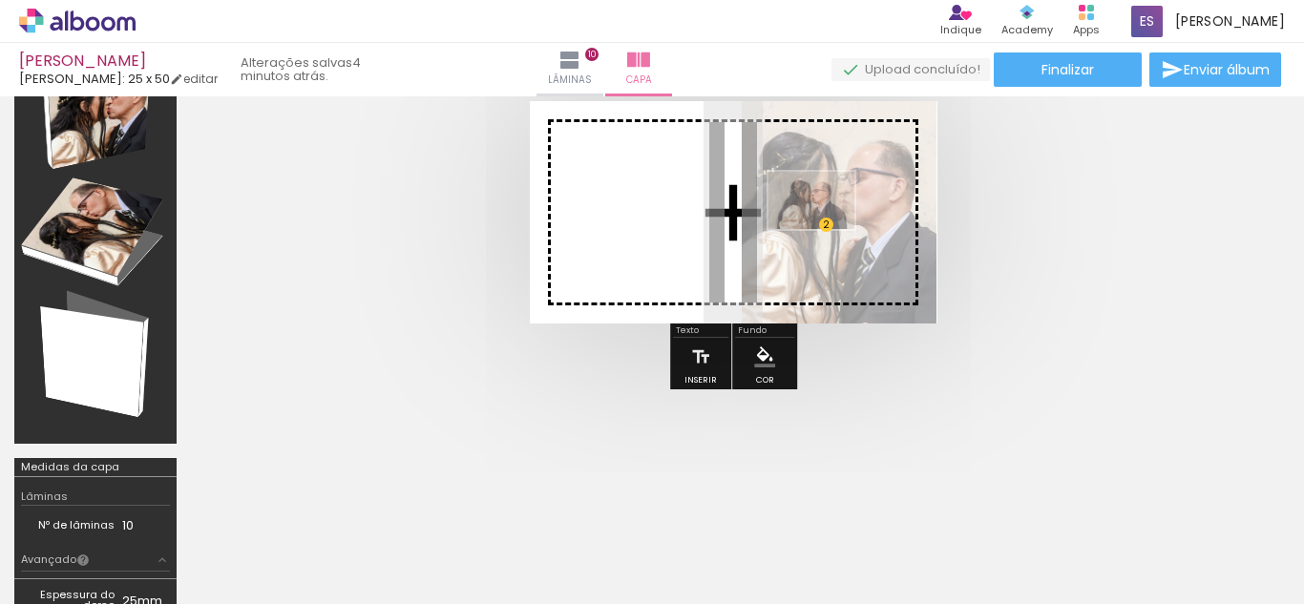
drag, startPoint x: 562, startPoint y: 550, endPoint x: 826, endPoint y: 228, distance: 416.0
click at [826, 228] on quentale-workspace at bounding box center [652, 302] width 1304 height 604
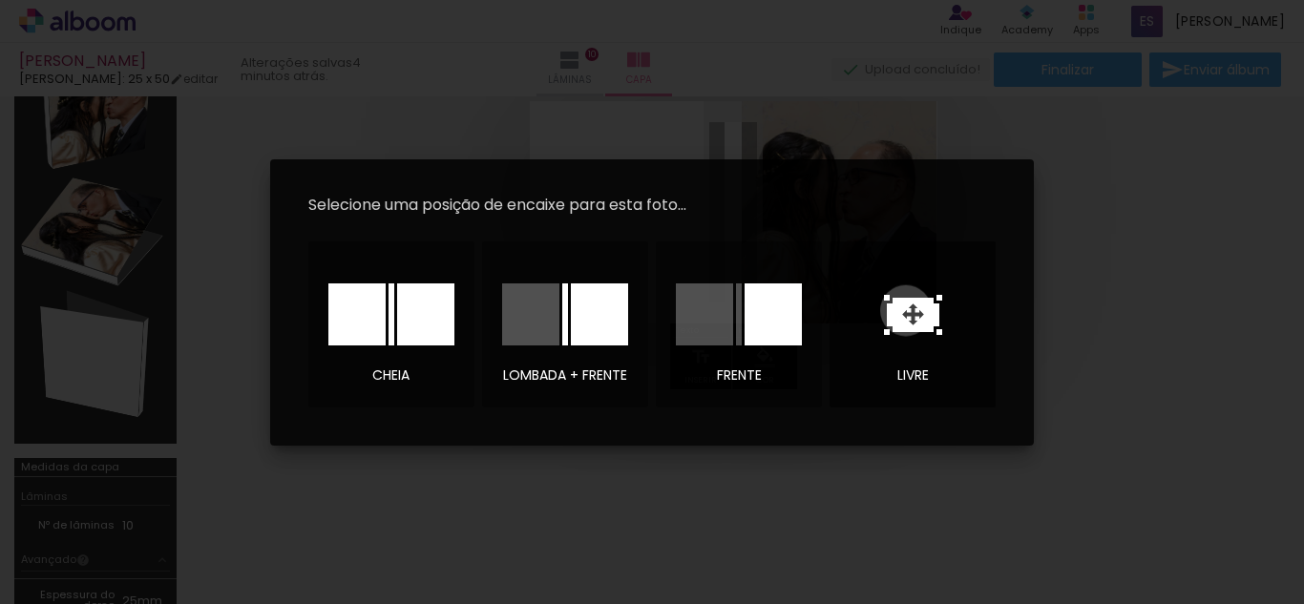
click at [906, 310] on icon at bounding box center [913, 315] width 58 height 40
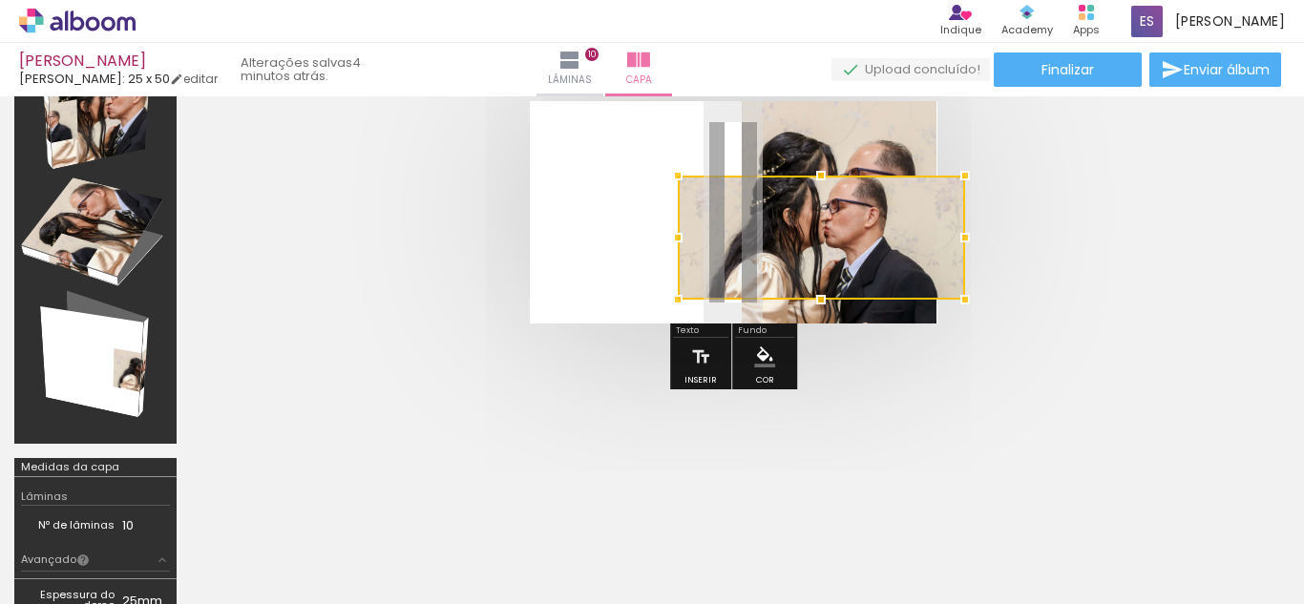
drag, startPoint x: 794, startPoint y: 255, endPoint x: 867, endPoint y: 112, distance: 160.6
click at [867, 112] on album-spread at bounding box center [734, 212] width 408 height 222
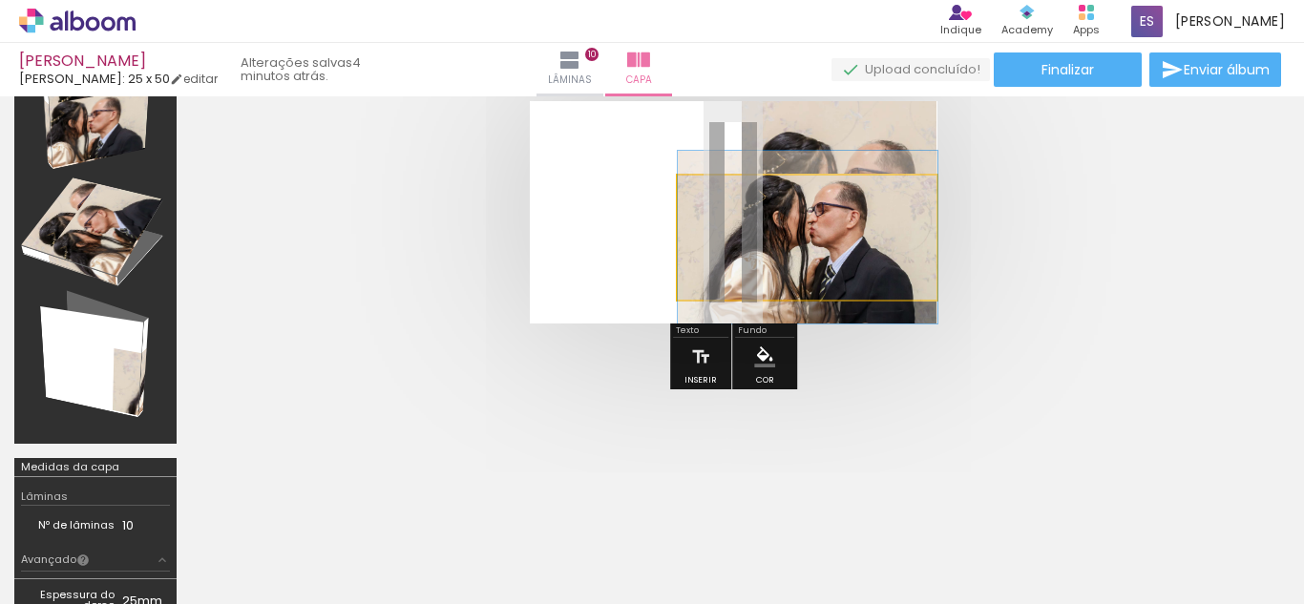
click at [825, 227] on quentale-photo at bounding box center [808, 238] width 260 height 124
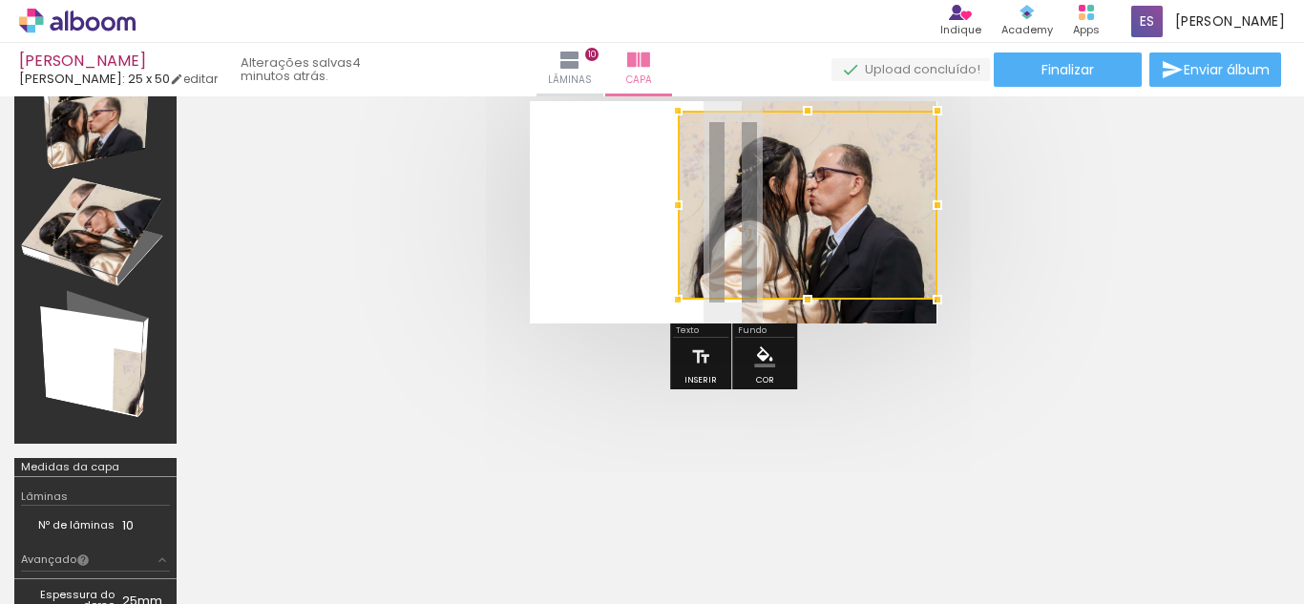
drag, startPoint x: 808, startPoint y: 177, endPoint x: 826, endPoint y: 103, distance: 75.7
click at [826, 103] on div at bounding box center [808, 111] width 38 height 38
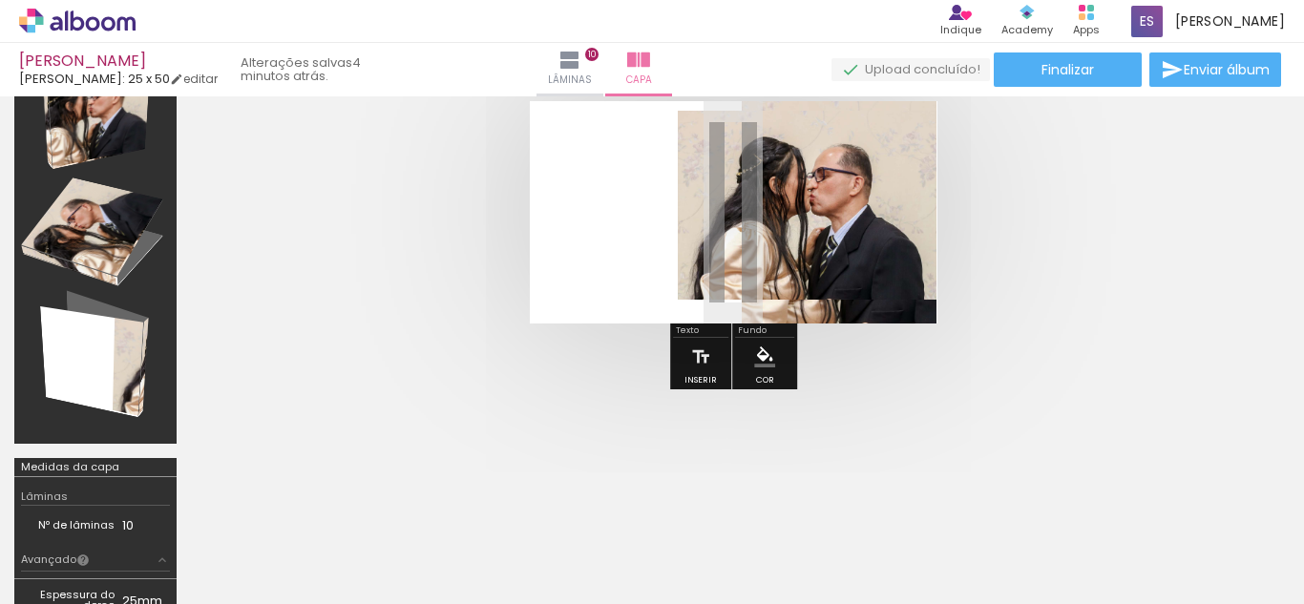
click at [811, 292] on quentale-photo at bounding box center [808, 205] width 260 height 189
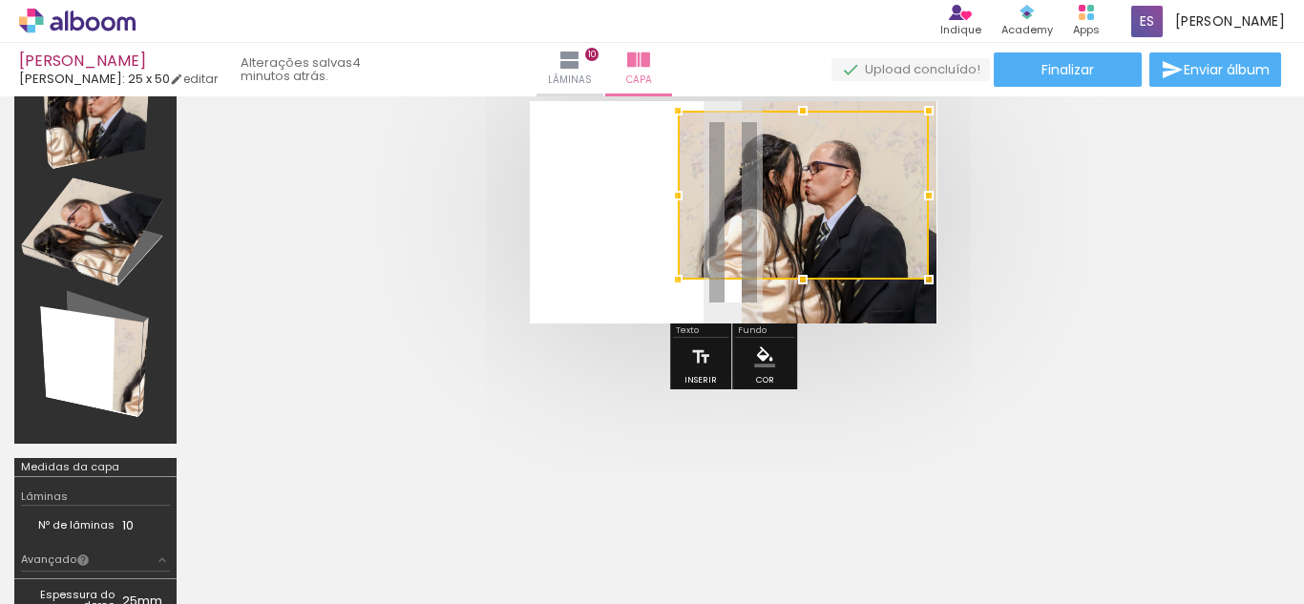
drag, startPoint x: 945, startPoint y: 305, endPoint x: 922, endPoint y: 286, distance: 29.8
click at [922, 286] on div at bounding box center [929, 280] width 38 height 38
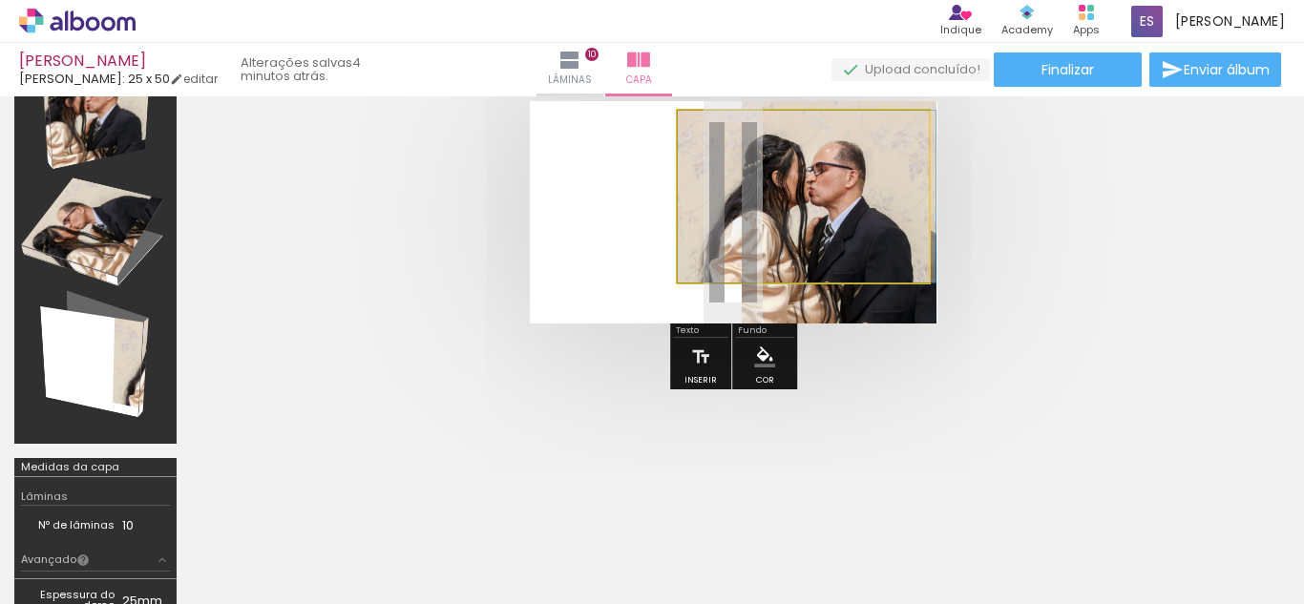
drag, startPoint x: 828, startPoint y: 211, endPoint x: 858, endPoint y: 263, distance: 59.9
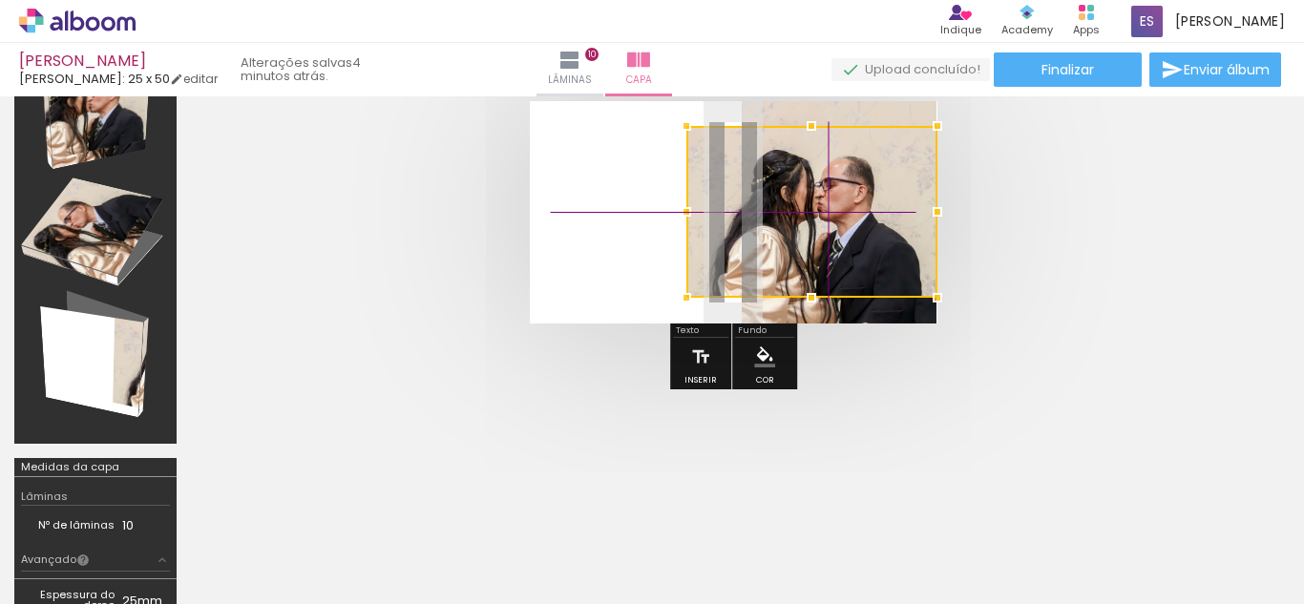
drag, startPoint x: 858, startPoint y: 223, endPoint x: 859, endPoint y: 284, distance: 60.2
click at [859, 284] on div at bounding box center [812, 212] width 251 height 172
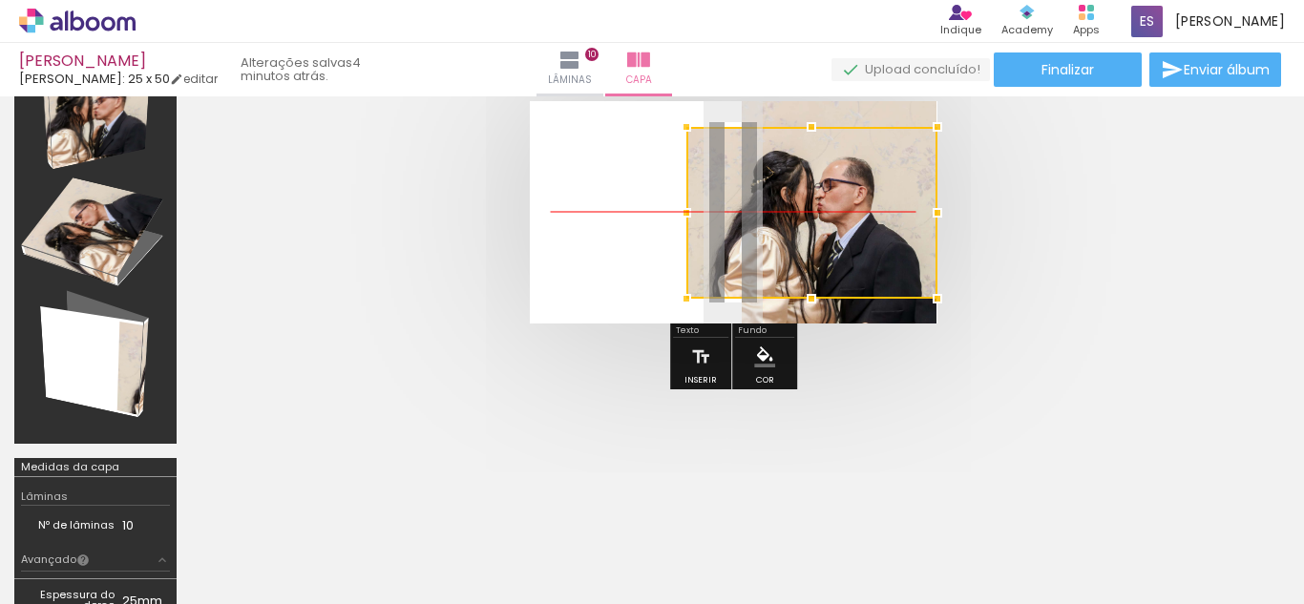
drag, startPoint x: 826, startPoint y: 242, endPoint x: 879, endPoint y: 247, distance: 52.8
click at [879, 247] on div at bounding box center [812, 213] width 251 height 172
click at [878, 229] on div at bounding box center [812, 212] width 251 height 172
click at [1007, 249] on quentale-cover at bounding box center [733, 212] width 932 height 222
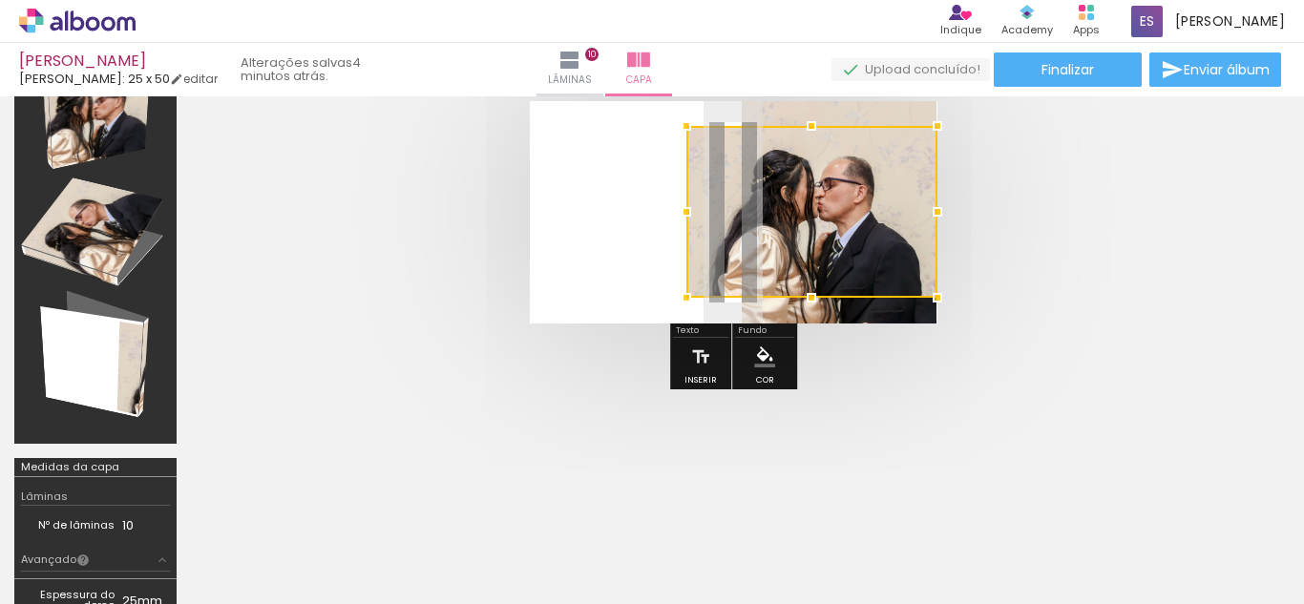
click at [1007, 249] on quentale-cover at bounding box center [733, 212] width 932 height 222
click at [929, 434] on quentale-cover-editor at bounding box center [733, 318] width 1085 height 635
drag, startPoint x: 805, startPoint y: 218, endPoint x: 890, endPoint y: 235, distance: 86.7
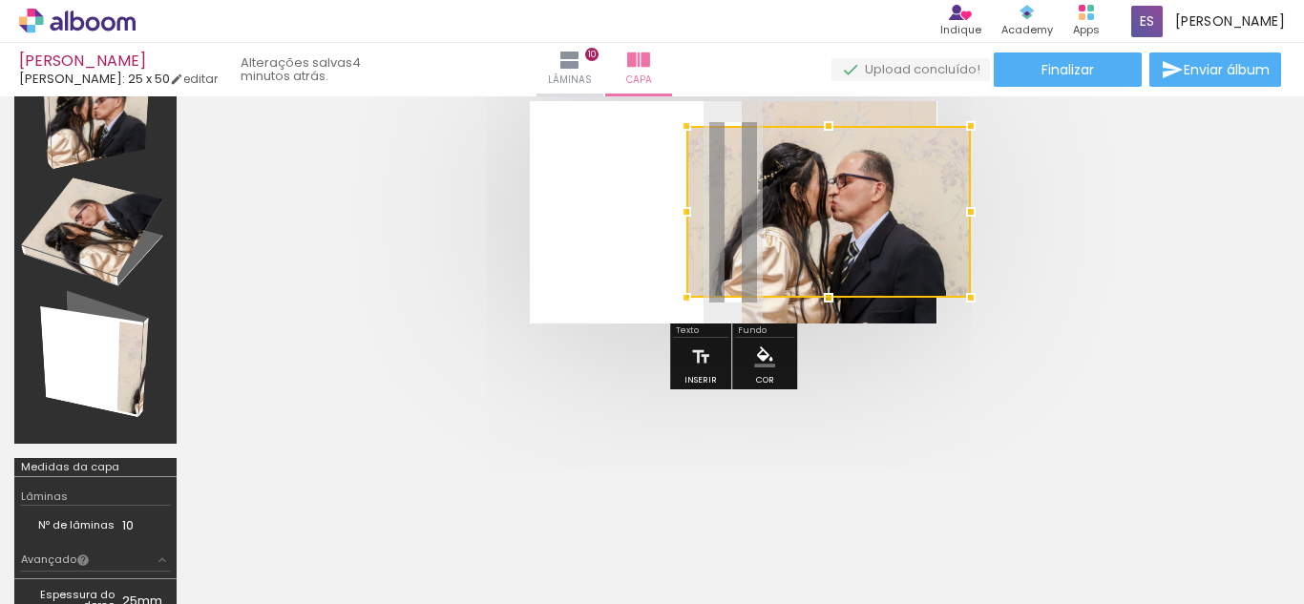
drag, startPoint x: 935, startPoint y: 212, endPoint x: 915, endPoint y: 213, distance: 20.1
click at [915, 213] on div at bounding box center [829, 212] width 285 height 172
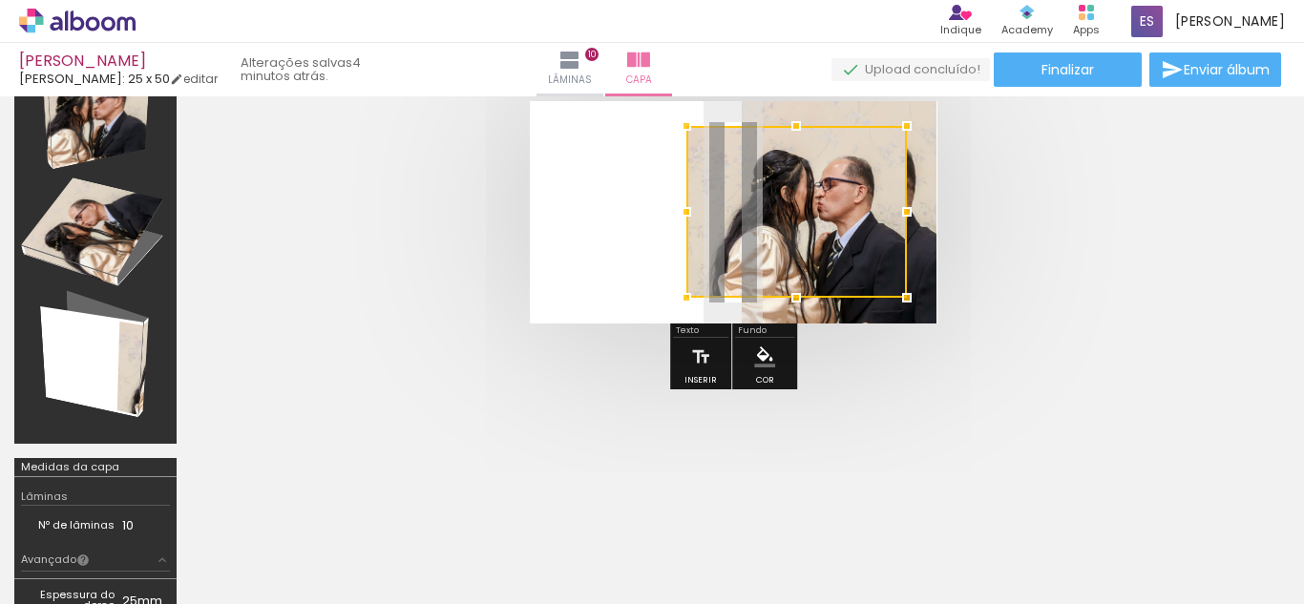
drag, startPoint x: 938, startPoint y: 208, endPoint x: 907, endPoint y: 215, distance: 31.3
click at [907, 215] on div at bounding box center [907, 212] width 38 height 38
drag, startPoint x: 940, startPoint y: 212, endPoint x: 900, endPoint y: 222, distance: 40.3
click at [900, 222] on div at bounding box center [898, 212] width 38 height 38
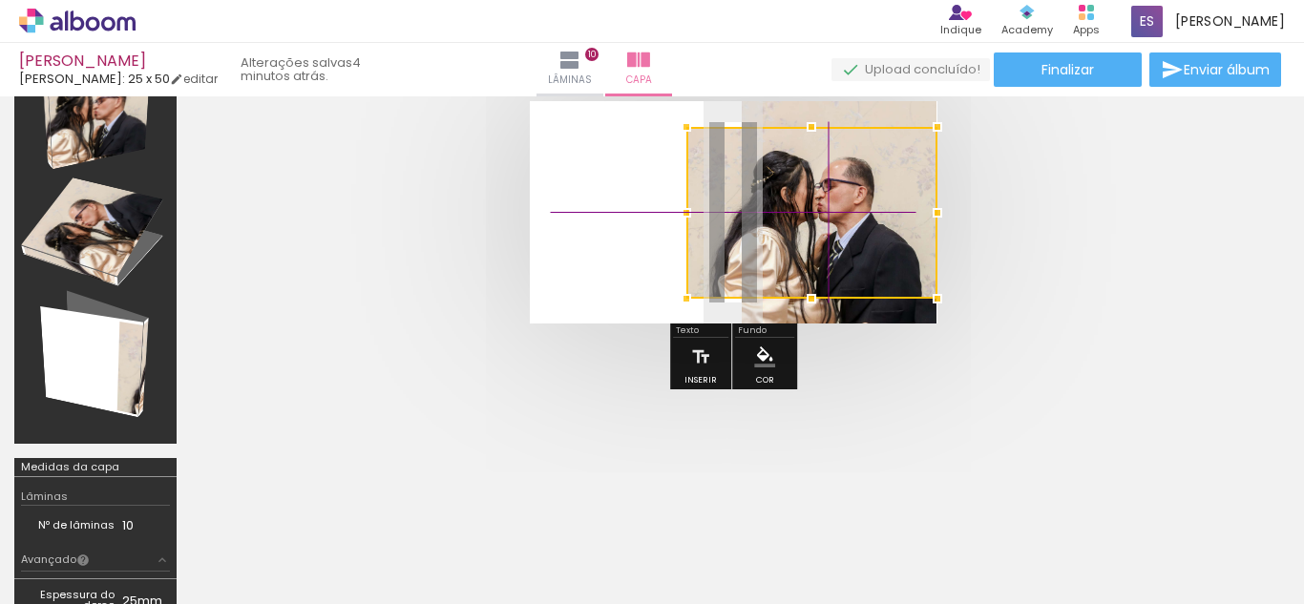
drag, startPoint x: 773, startPoint y: 222, endPoint x: 907, endPoint y: 235, distance: 135.2
click at [907, 235] on div at bounding box center [812, 213] width 251 height 172
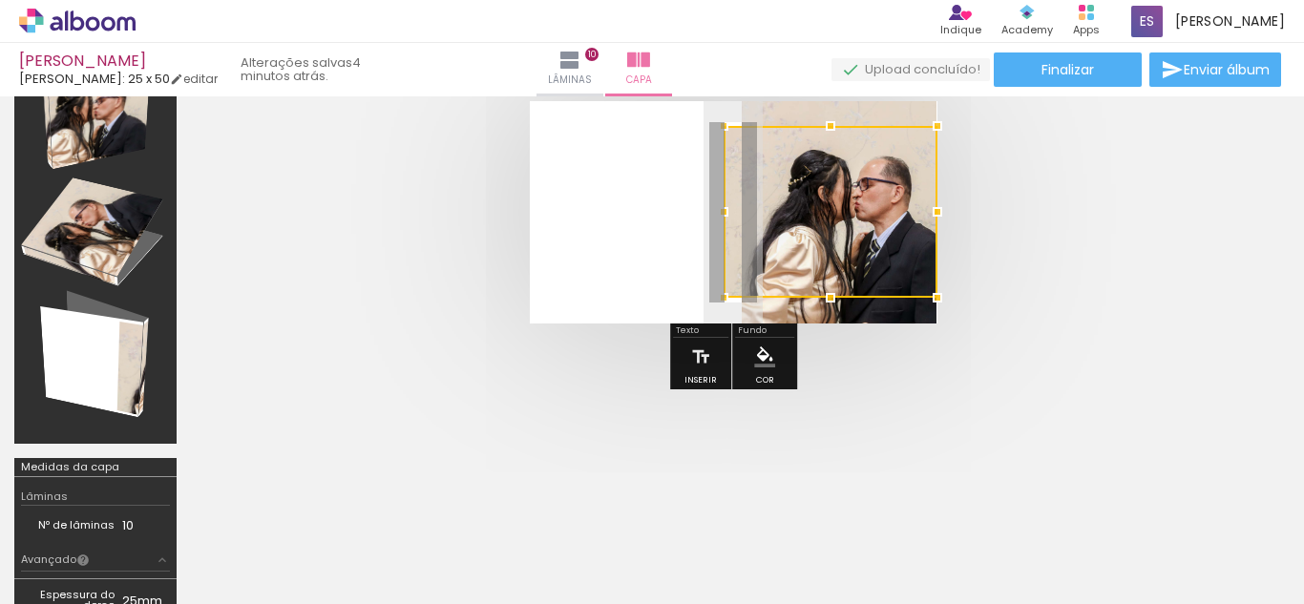
drag, startPoint x: 683, startPoint y: 213, endPoint x: 585, endPoint y: 228, distance: 98.6
click at [585, 228] on album-spread at bounding box center [734, 212] width 408 height 222
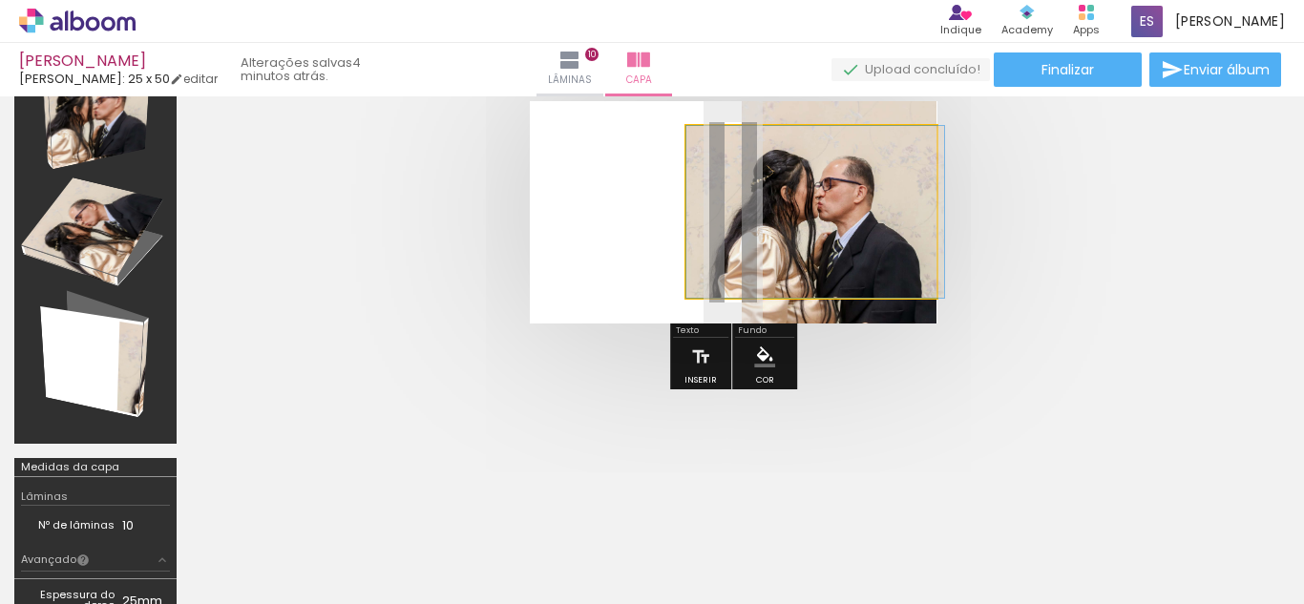
drag, startPoint x: 781, startPoint y: 235, endPoint x: 840, endPoint y: 235, distance: 59.2
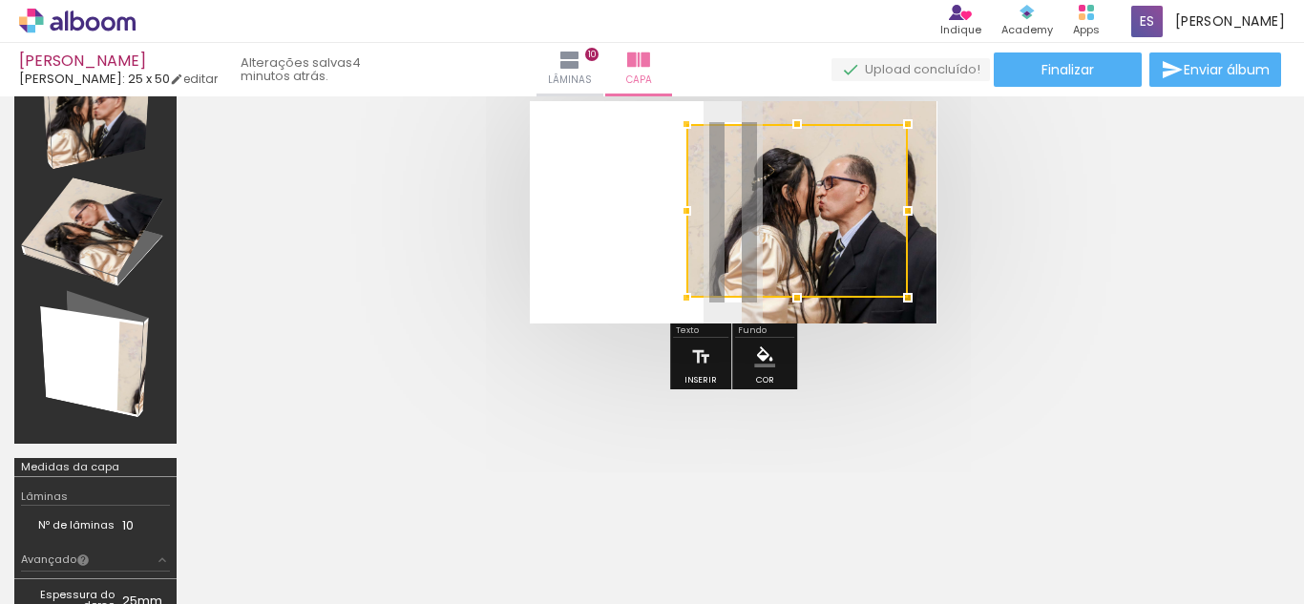
drag, startPoint x: 935, startPoint y: 126, endPoint x: 905, endPoint y: 124, distance: 29.7
click at [905, 124] on div at bounding box center [908, 124] width 38 height 38
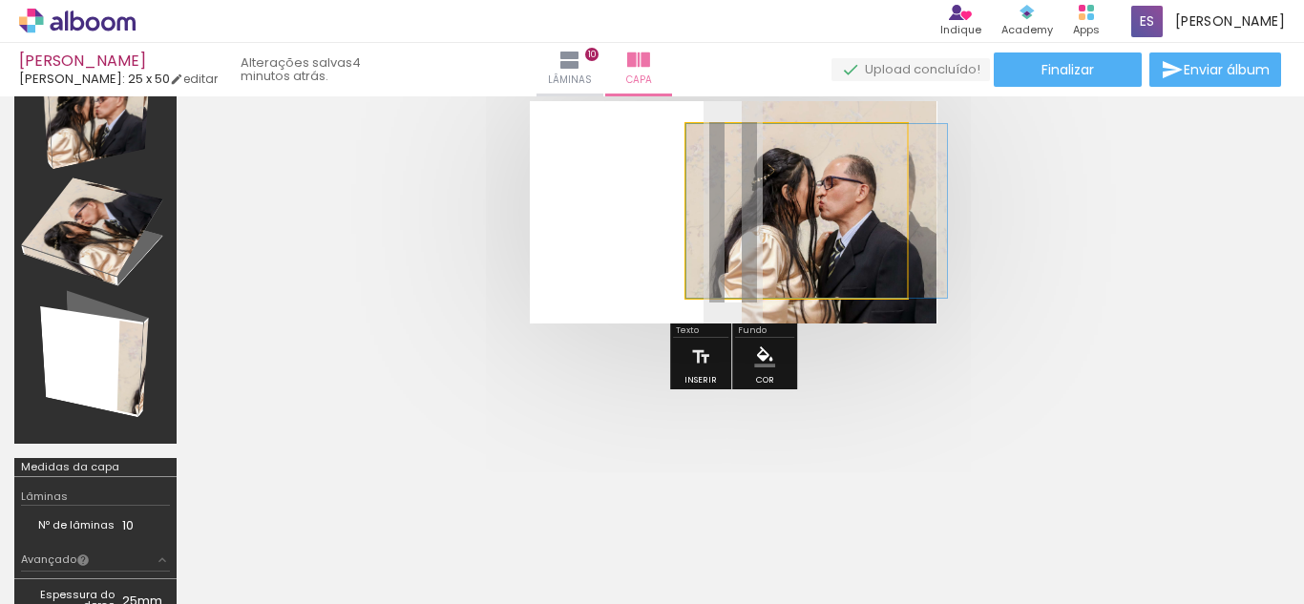
drag, startPoint x: 862, startPoint y: 222, endPoint x: 895, endPoint y: 222, distance: 32.5
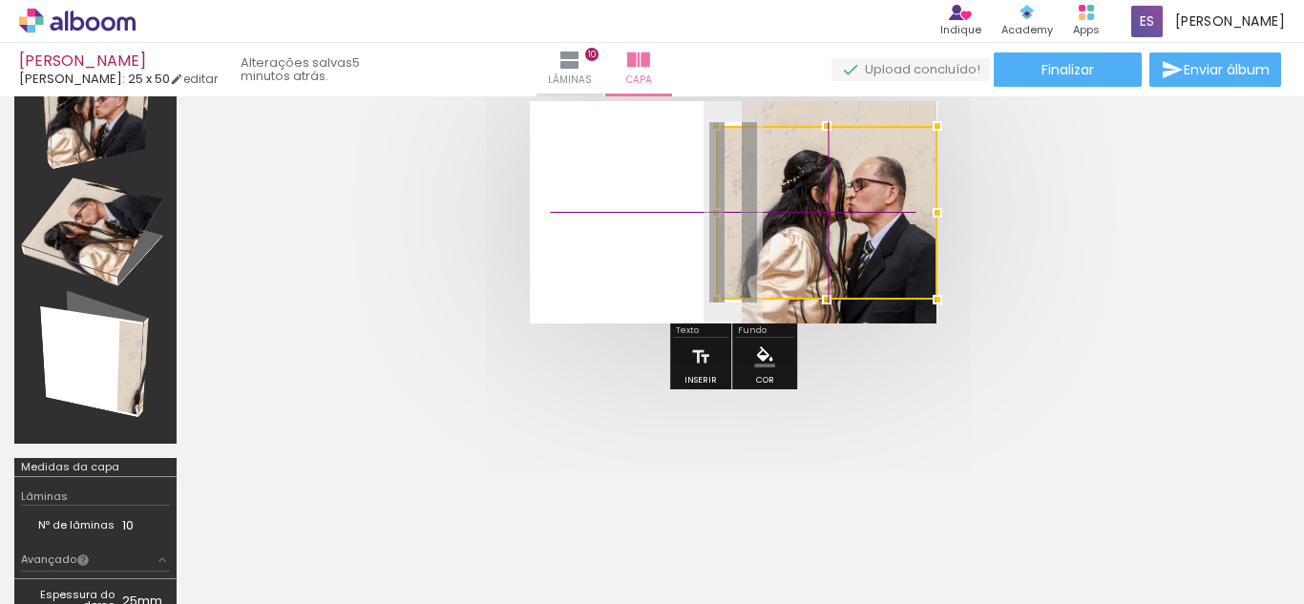
drag, startPoint x: 827, startPoint y: 228, endPoint x: 858, endPoint y: 228, distance: 31.5
click at [858, 228] on div at bounding box center [827, 213] width 222 height 174
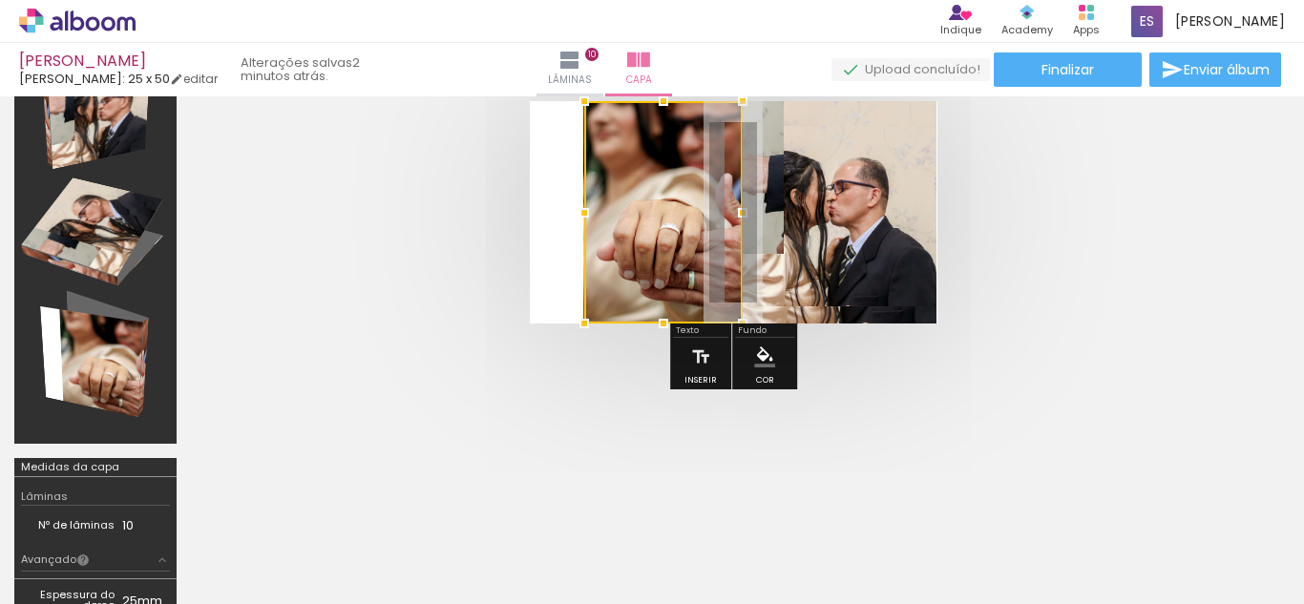
scroll to position [0, 3754]
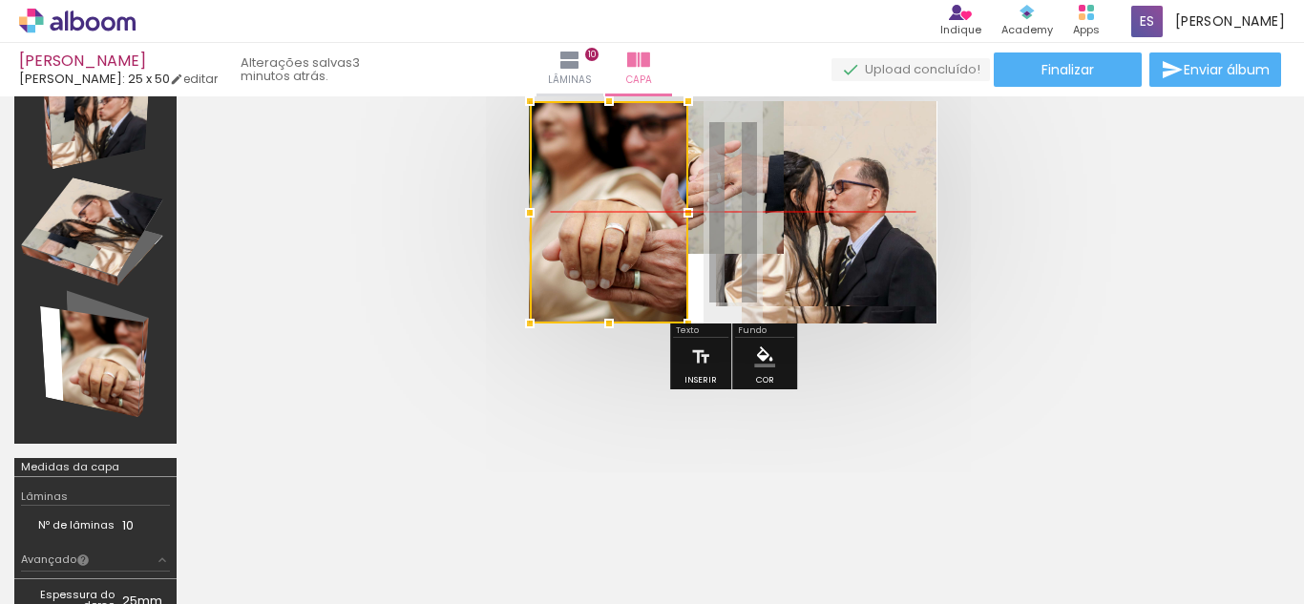
drag, startPoint x: 685, startPoint y: 263, endPoint x: 593, endPoint y: 258, distance: 91.8
click at [593, 258] on div at bounding box center [609, 212] width 159 height 222
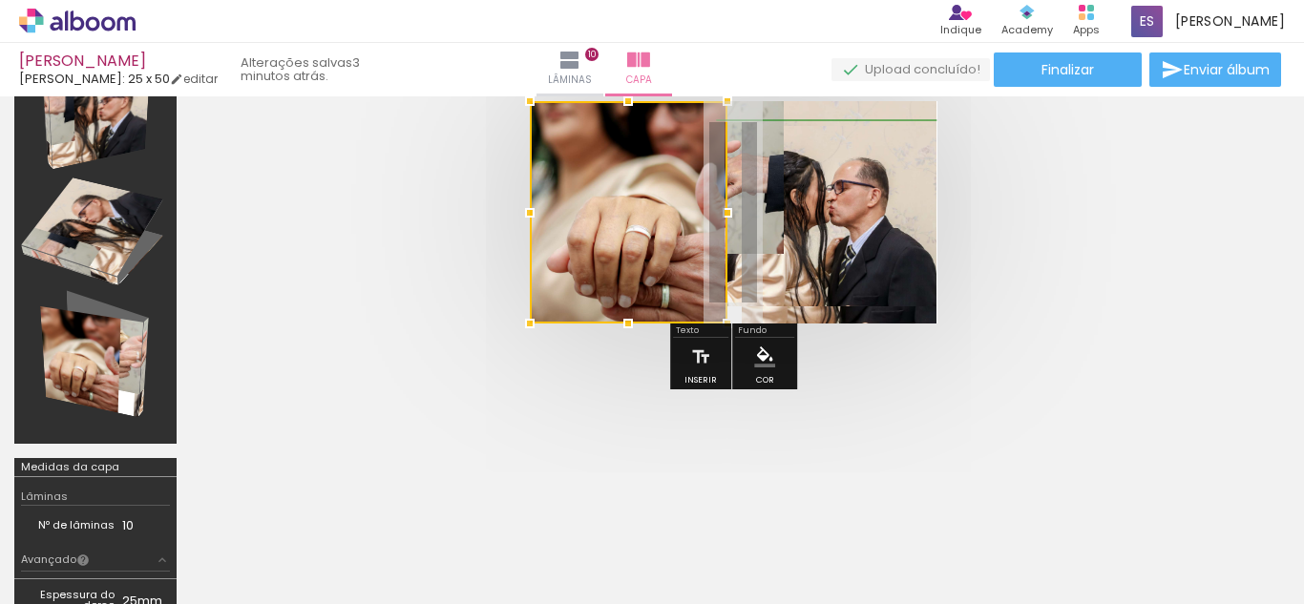
drag, startPoint x: 688, startPoint y: 221, endPoint x: 759, endPoint y: 227, distance: 71.9
click at [759, 227] on album-spread at bounding box center [734, 212] width 408 height 222
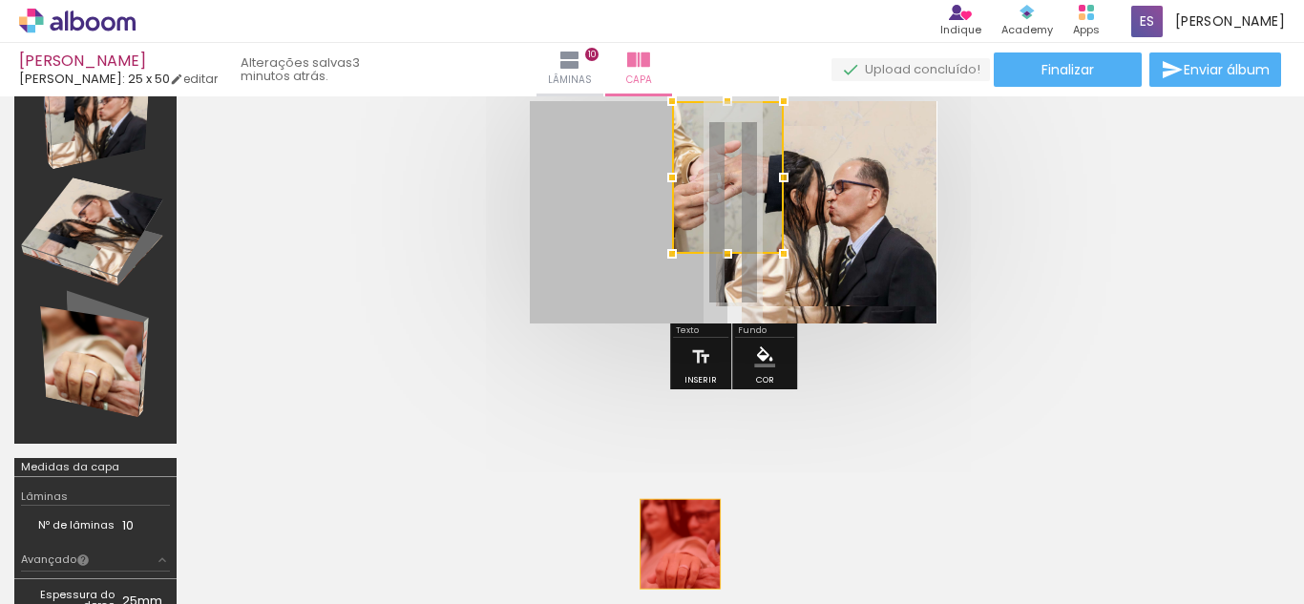
drag, startPoint x: 644, startPoint y: 282, endPoint x: 680, endPoint y: 560, distance: 280.2
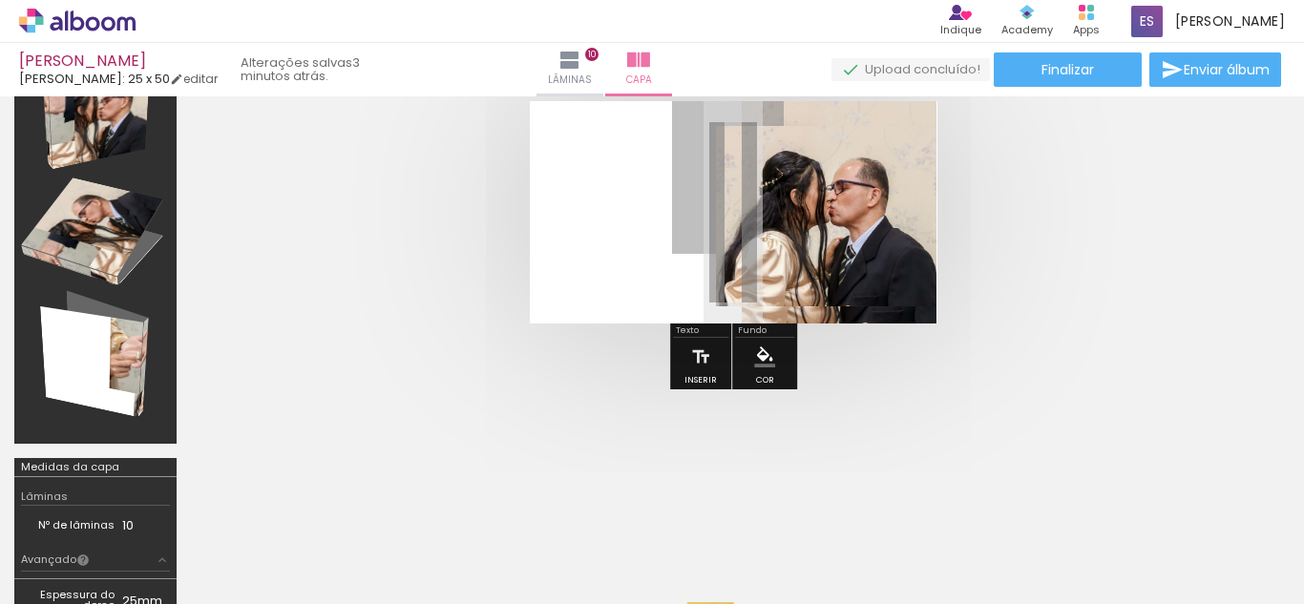
drag, startPoint x: 702, startPoint y: 217, endPoint x: 711, endPoint y: 638, distance: 421.2
click at [711, 603] on html "link( href="../../bower_components/polymer/polymer.html" rel="import" ) picture…" at bounding box center [652, 302] width 1304 height 604
drag, startPoint x: 708, startPoint y: 210, endPoint x: 710, endPoint y: 529, distance: 318.9
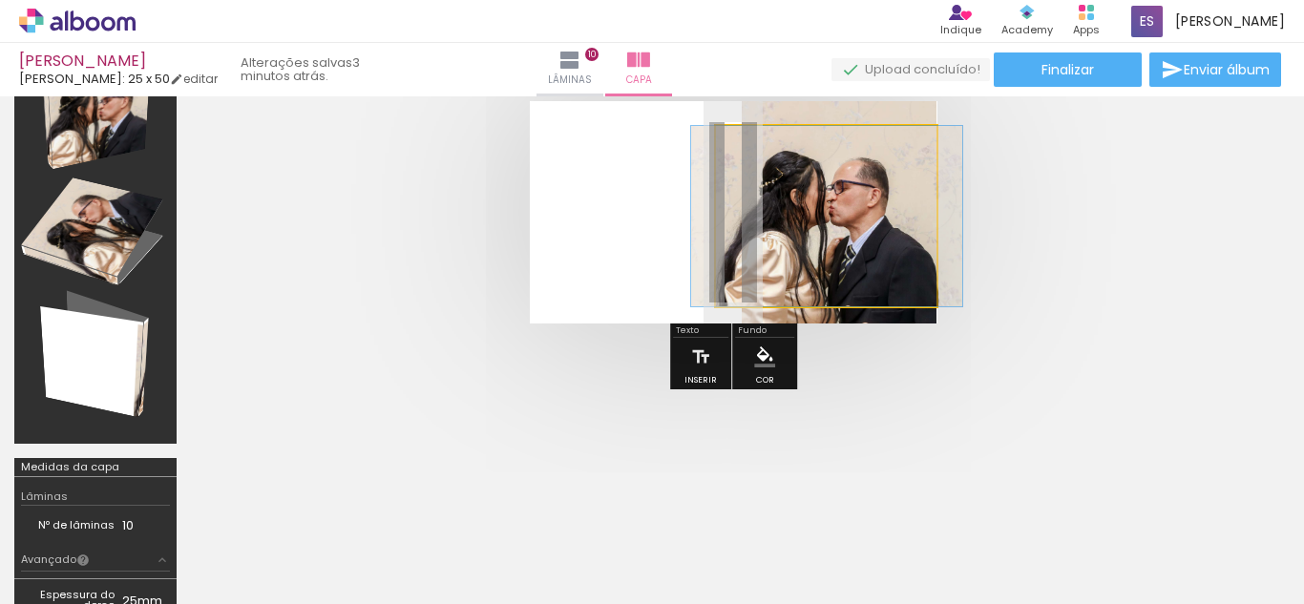
click at [725, 244] on quentale-photo at bounding box center [827, 216] width 222 height 180
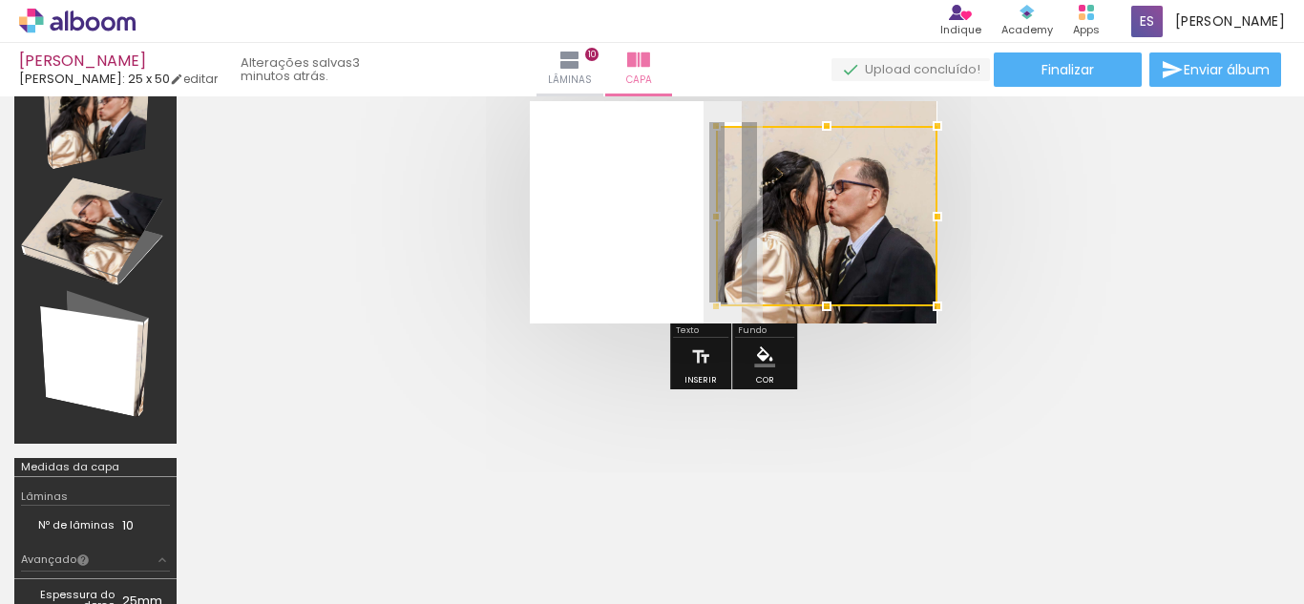
click at [565, 281] on quentale-layouter at bounding box center [734, 212] width 408 height 222
click at [1040, 588] on quentale-thumb at bounding box center [1036, 540] width 107 height 110
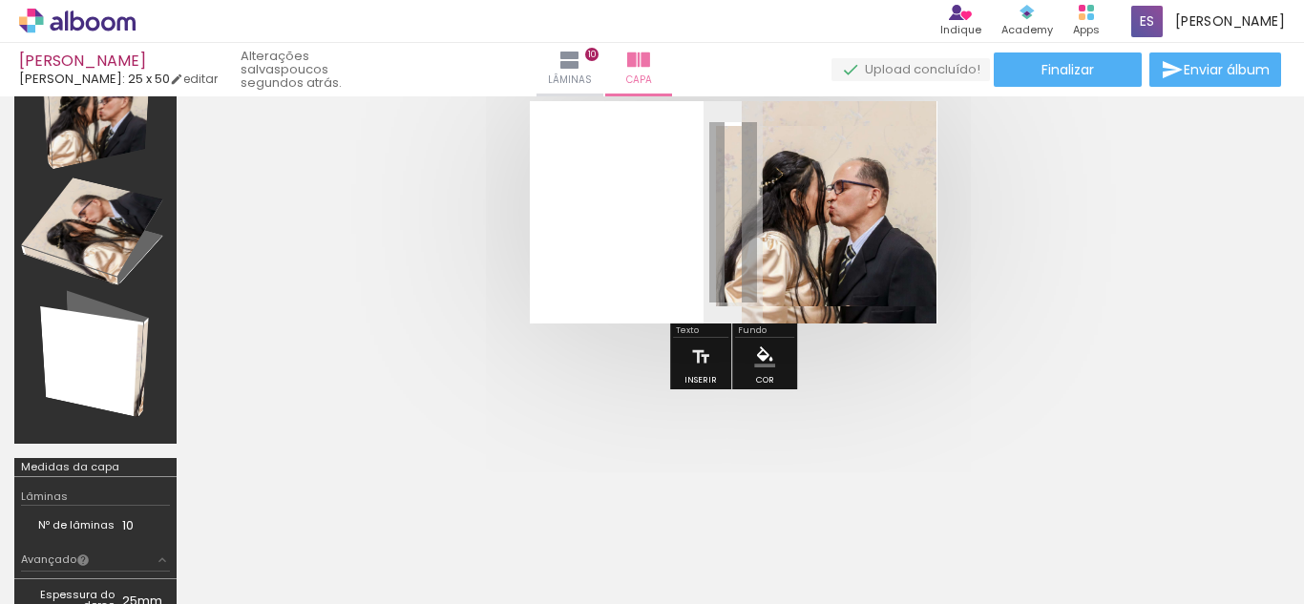
scroll to position [0, 2456]
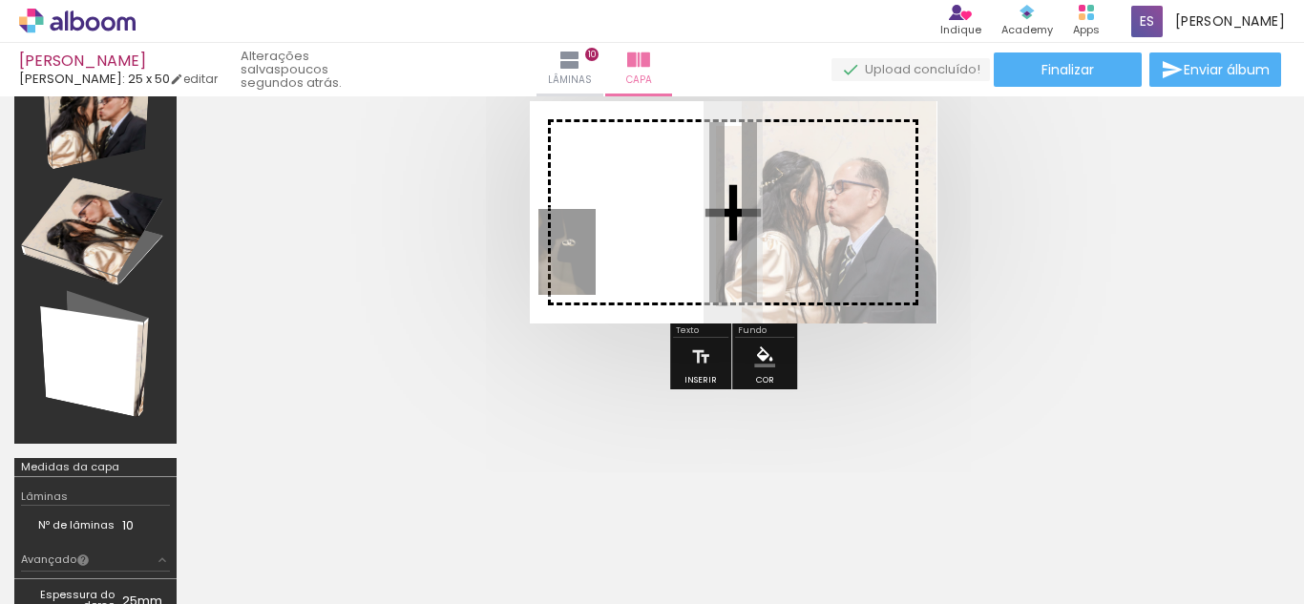
drag, startPoint x: 524, startPoint y: 578, endPoint x: 602, endPoint y: 252, distance: 334.7
click at [602, 252] on quentale-workspace at bounding box center [652, 302] width 1304 height 604
